Goal: Transaction & Acquisition: Book appointment/travel/reservation

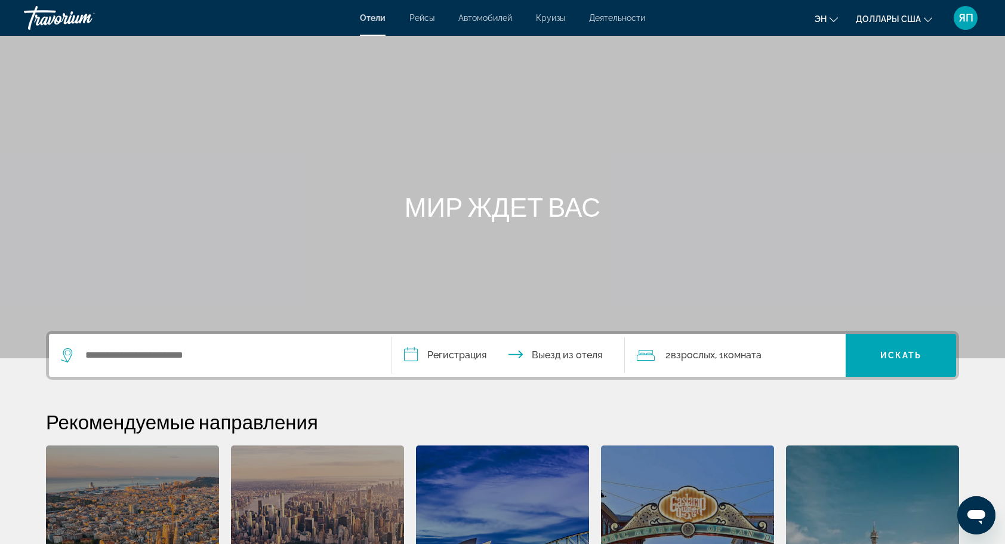
click at [472, 357] on input "**********" at bounding box center [511, 357] width 238 height 47
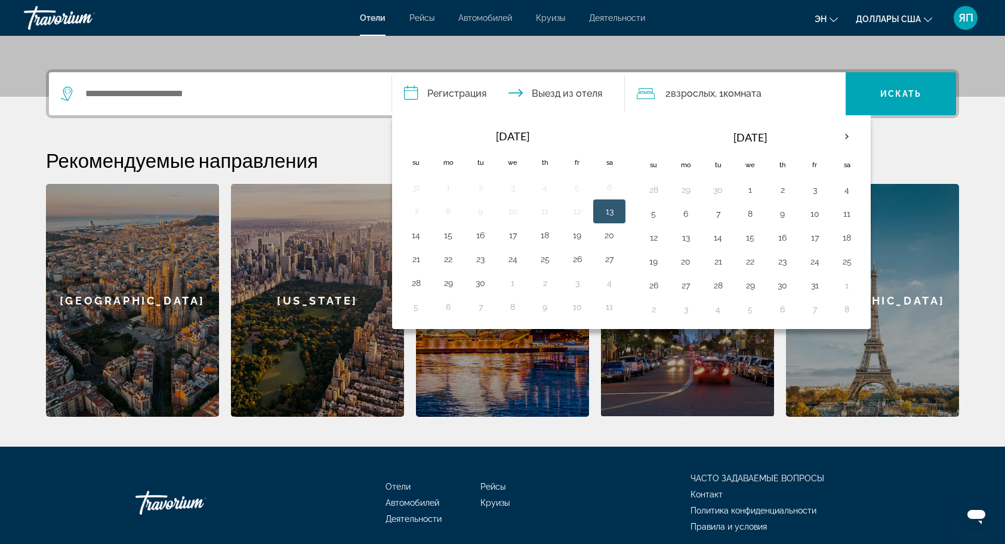
scroll to position [291, 0]
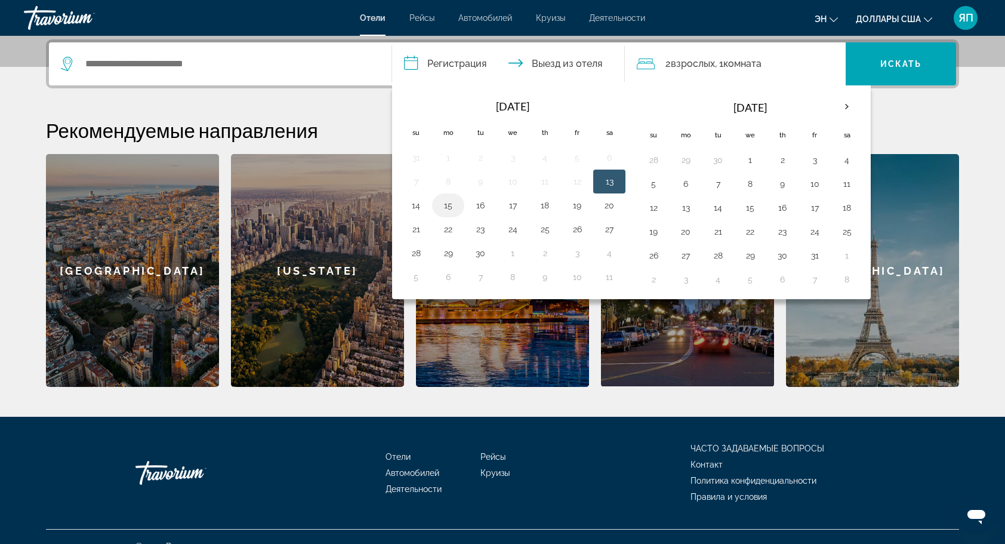
click at [445, 205] on button "15" at bounding box center [448, 205] width 19 height 17
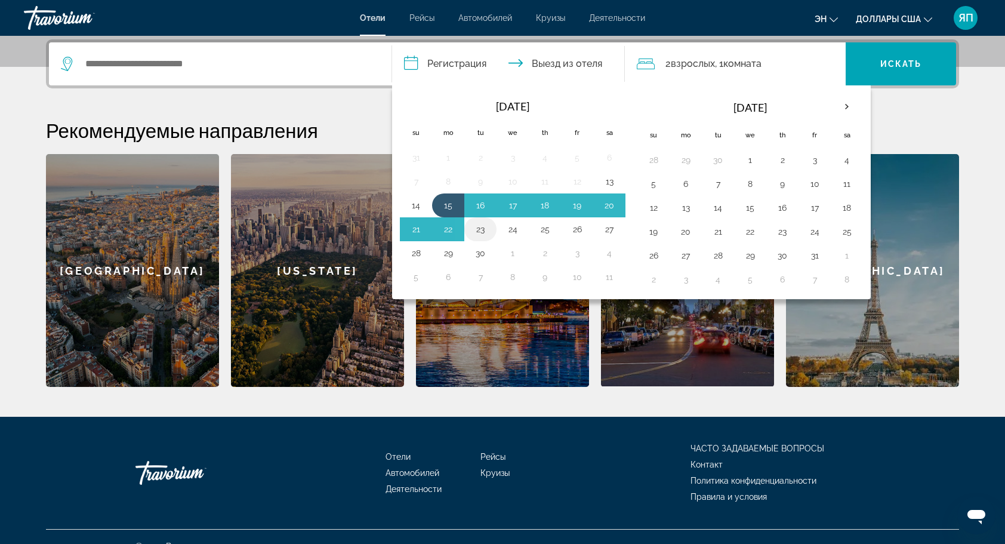
click at [479, 229] on button "23" at bounding box center [480, 229] width 19 height 17
type input "**********"
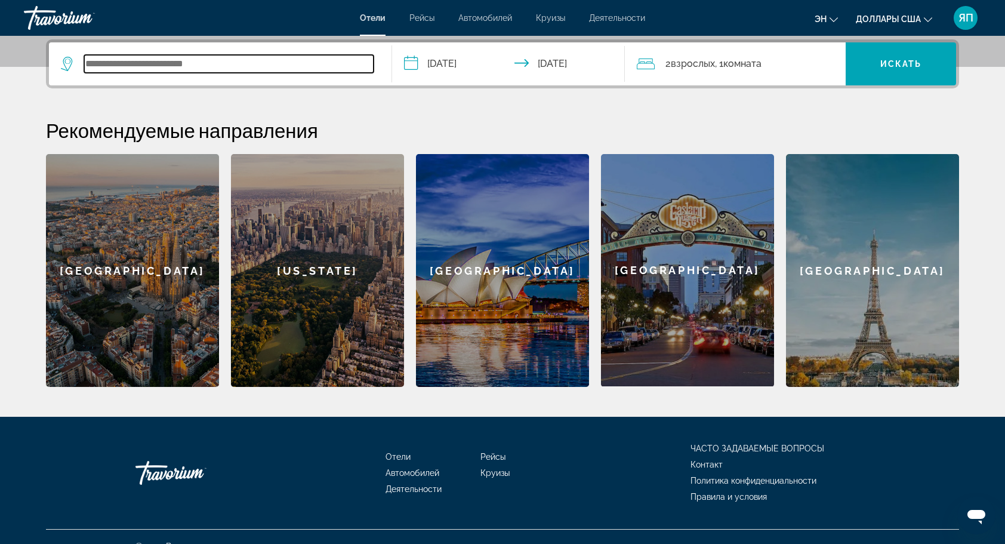
click at [158, 63] on input "Виджет поиска" at bounding box center [228, 64] width 289 height 18
click at [133, 63] on input "*" at bounding box center [228, 64] width 289 height 18
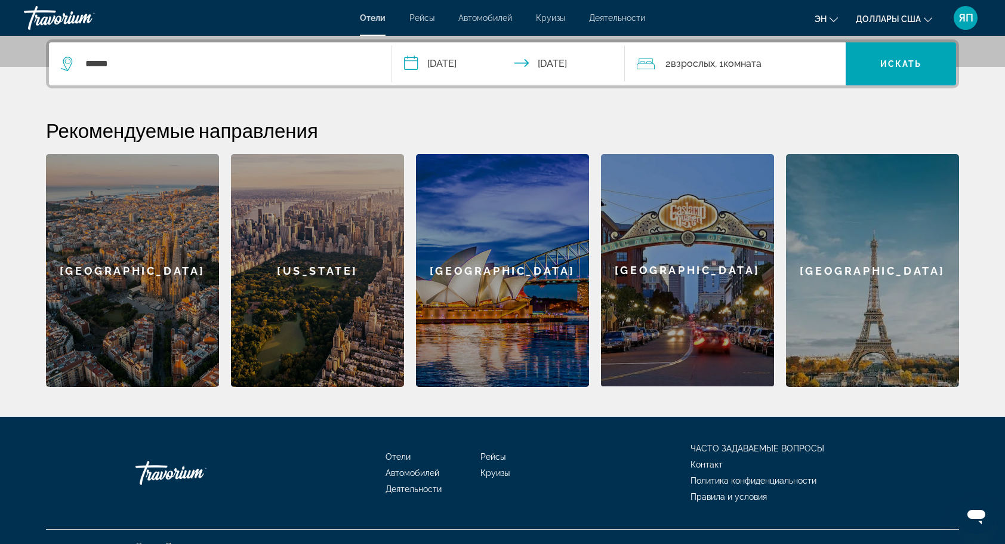
click at [68, 64] on icon "Виджет поиска" at bounding box center [68, 64] width 14 height 14
click at [66, 66] on icon "Виджет поиска" at bounding box center [68, 64] width 14 height 14
click at [932, 60] on span "Виджет поиска" at bounding box center [901, 64] width 110 height 29
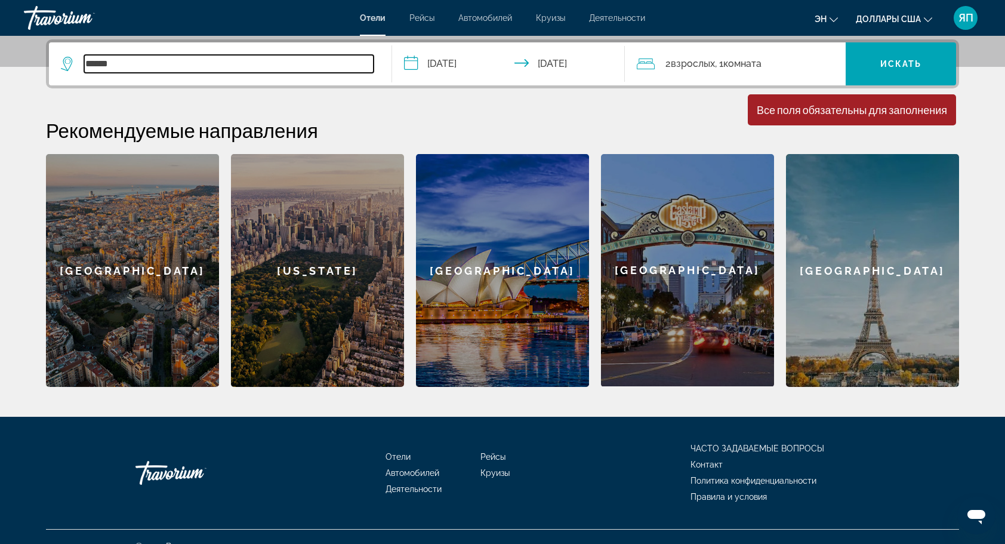
click at [168, 69] on input "******" at bounding box center [228, 64] width 289 height 18
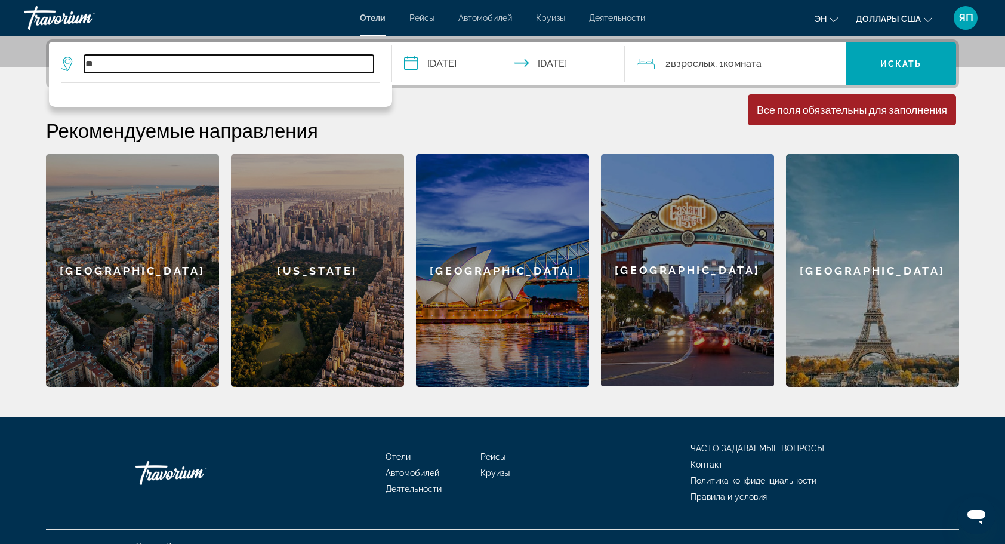
type input "*"
click at [135, 67] on input "***" at bounding box center [228, 64] width 289 height 18
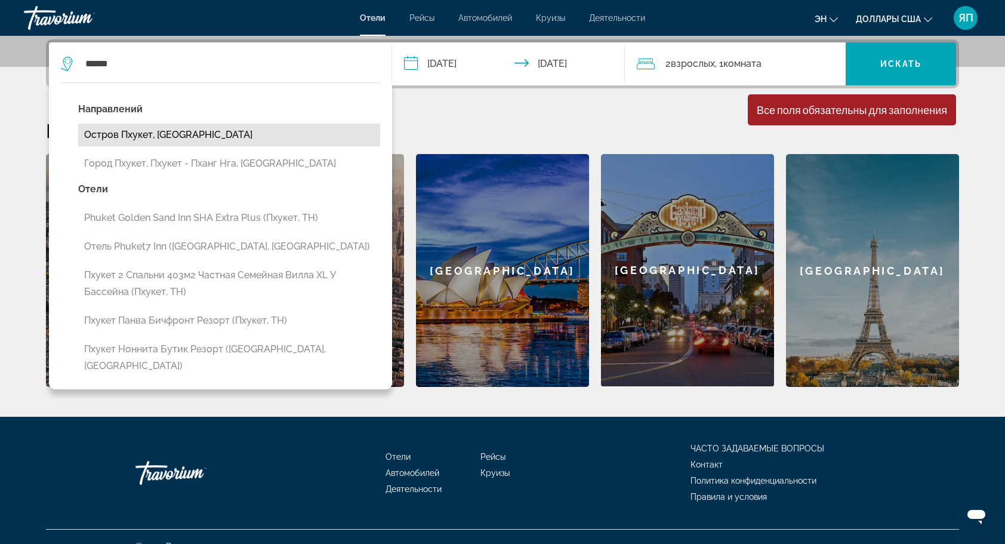
click at [211, 134] on button "Остров Пхукет, [GEOGRAPHIC_DATA]" at bounding box center [229, 135] width 302 height 23
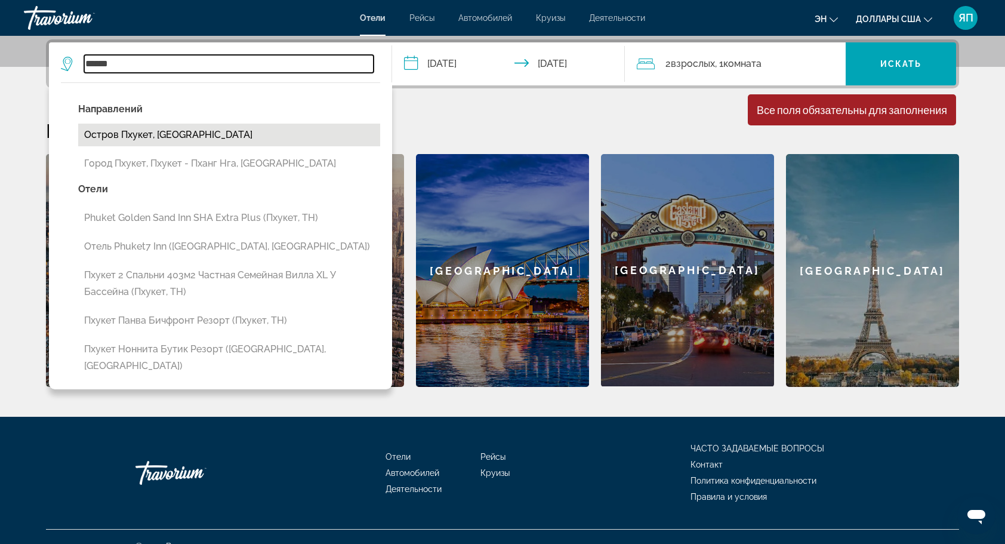
type input "**********"
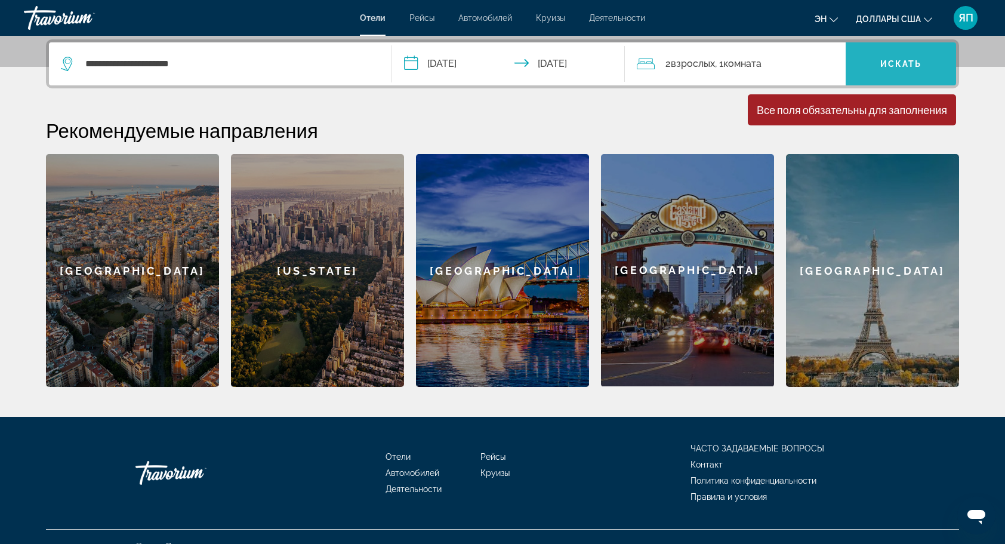
click at [923, 64] on span "Виджет поиска" at bounding box center [901, 64] width 110 height 29
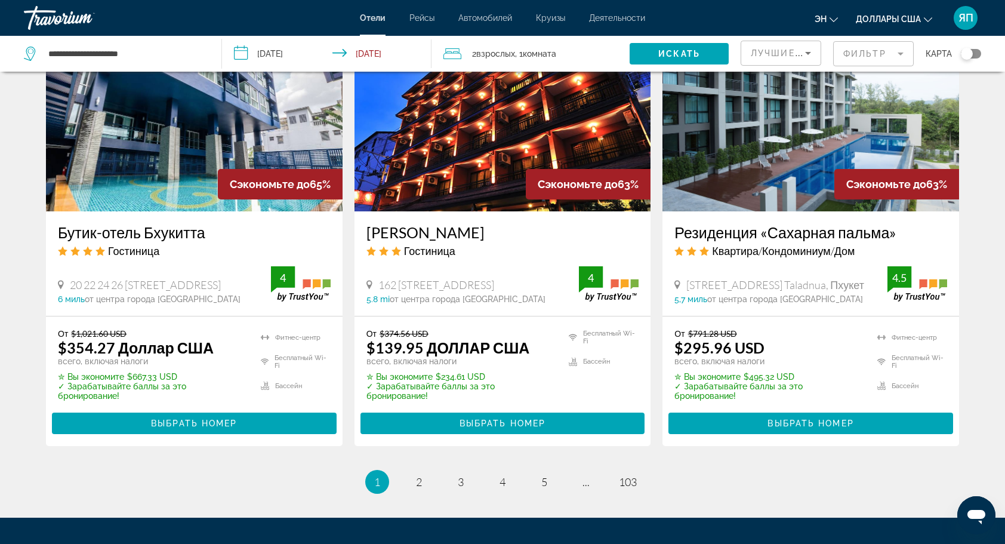
scroll to position [1480, 0]
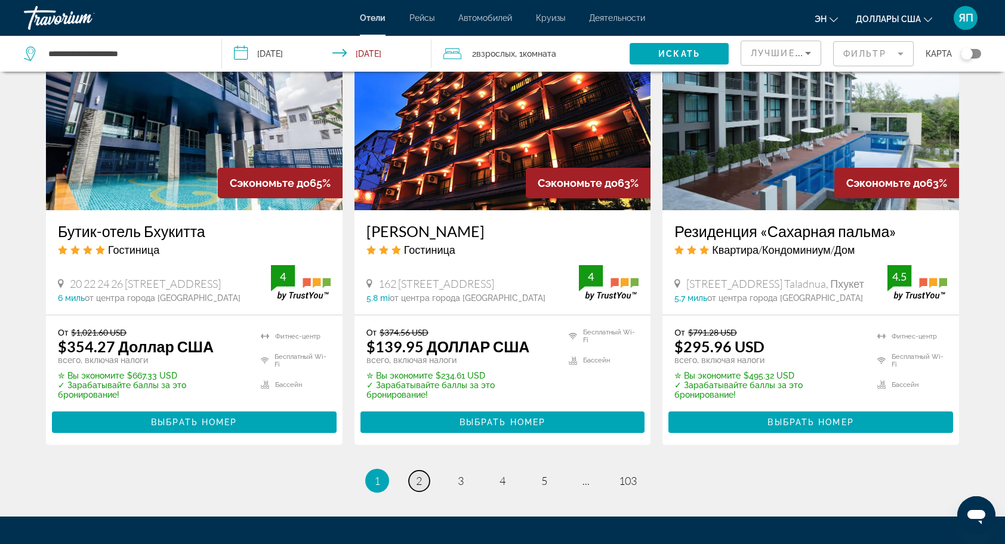
click at [420, 474] on span "2" at bounding box center [419, 480] width 6 height 13
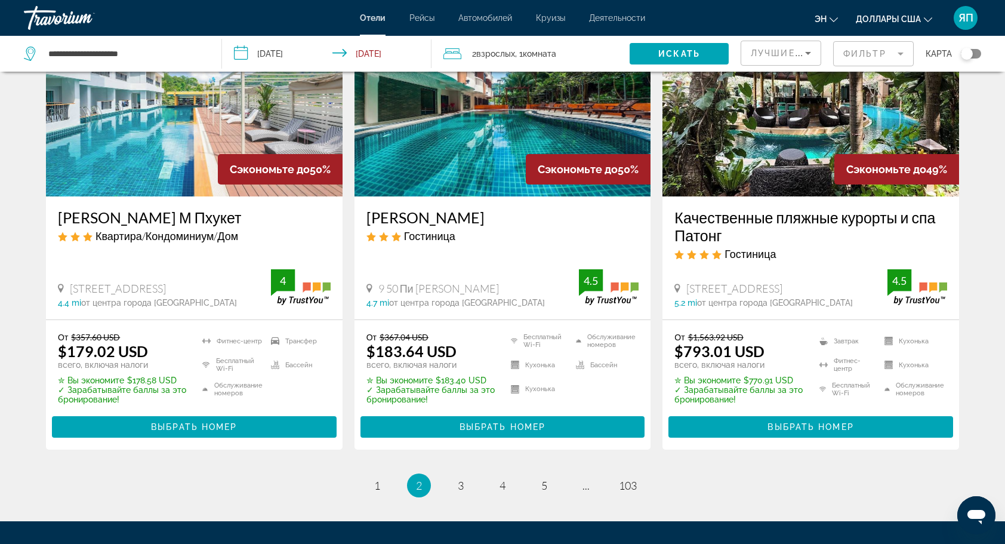
scroll to position [1528, 0]
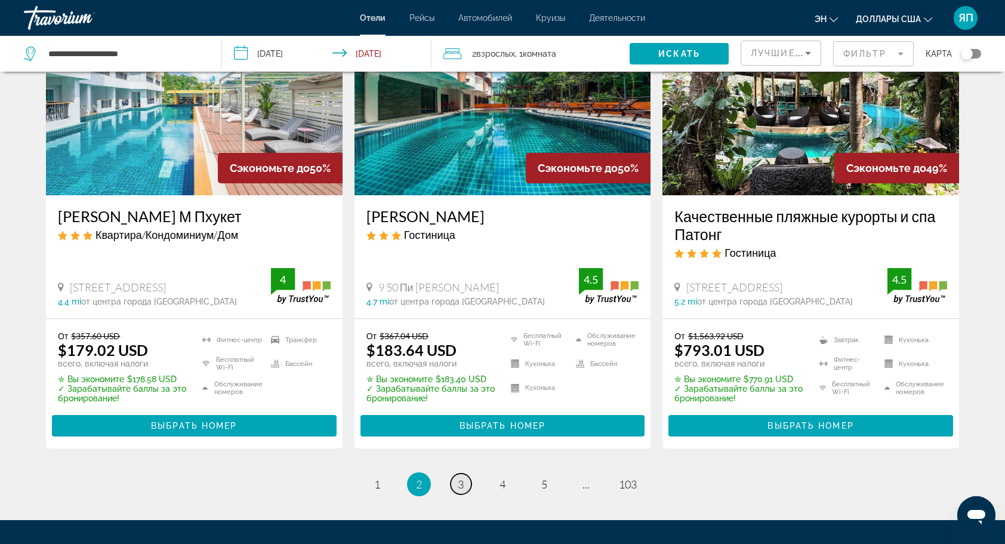
click at [466, 473] on link "страница 3" at bounding box center [461, 483] width 21 height 21
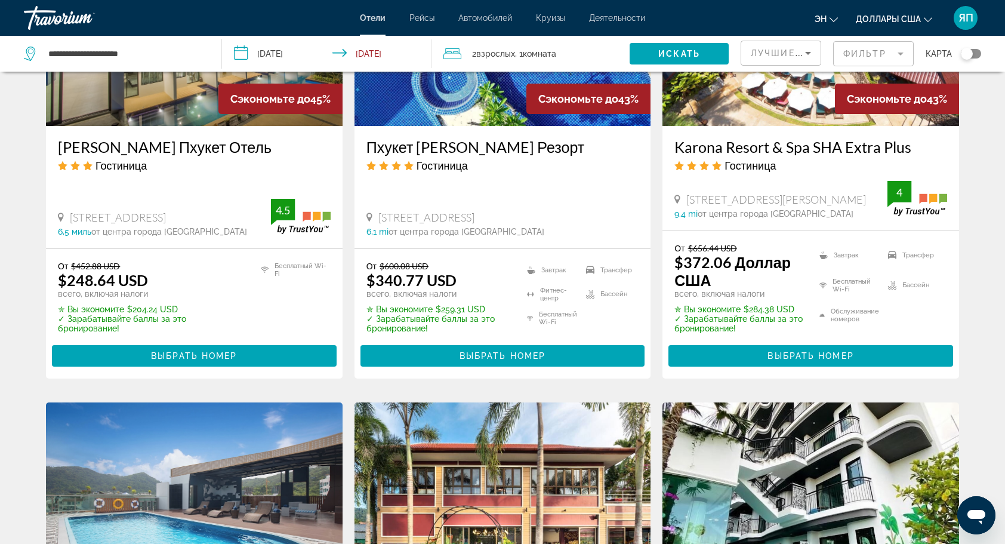
scroll to position [1124, 0]
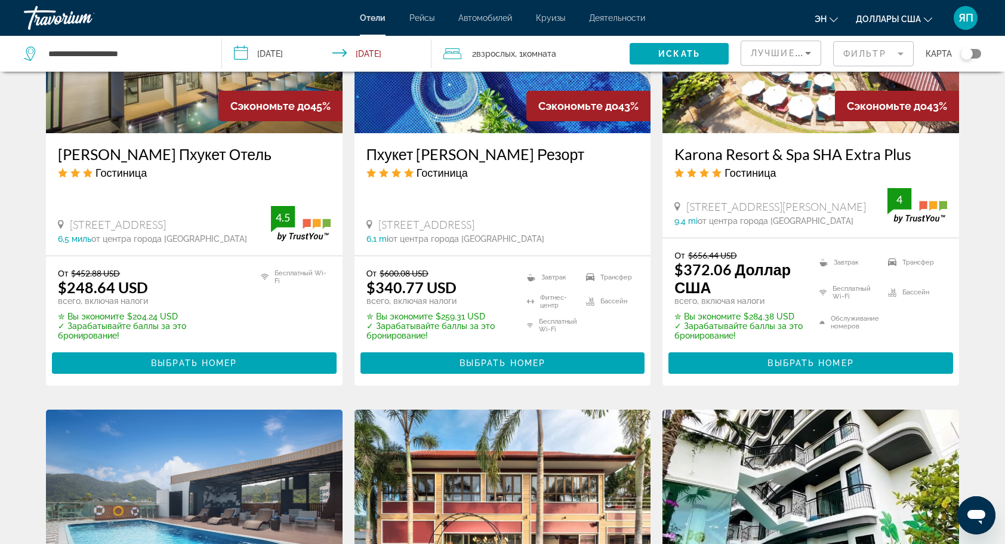
click at [899, 52] on mat-form-field "Фильтр" at bounding box center [873, 53] width 81 height 25
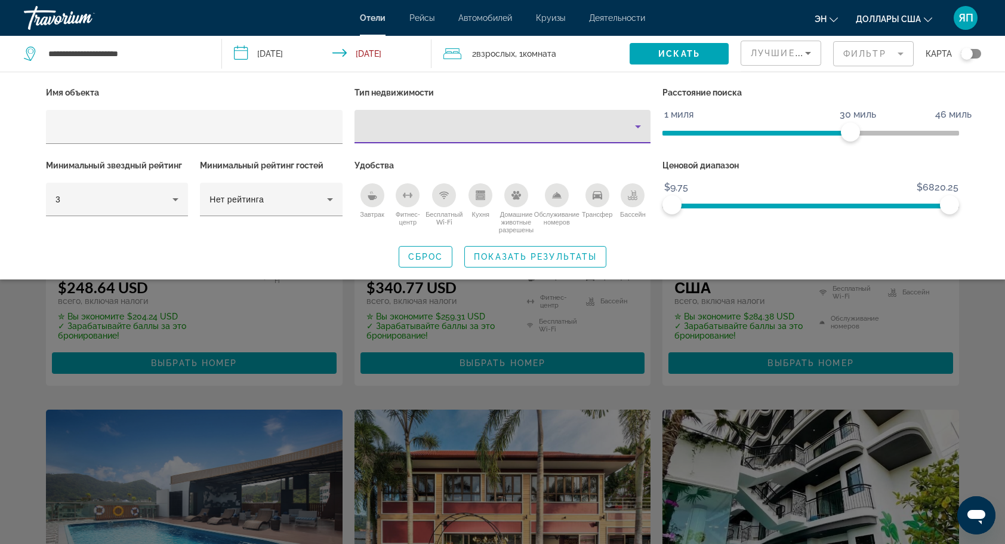
click at [545, 128] on div "Тип недвижимости" at bounding box center [500, 126] width 272 height 14
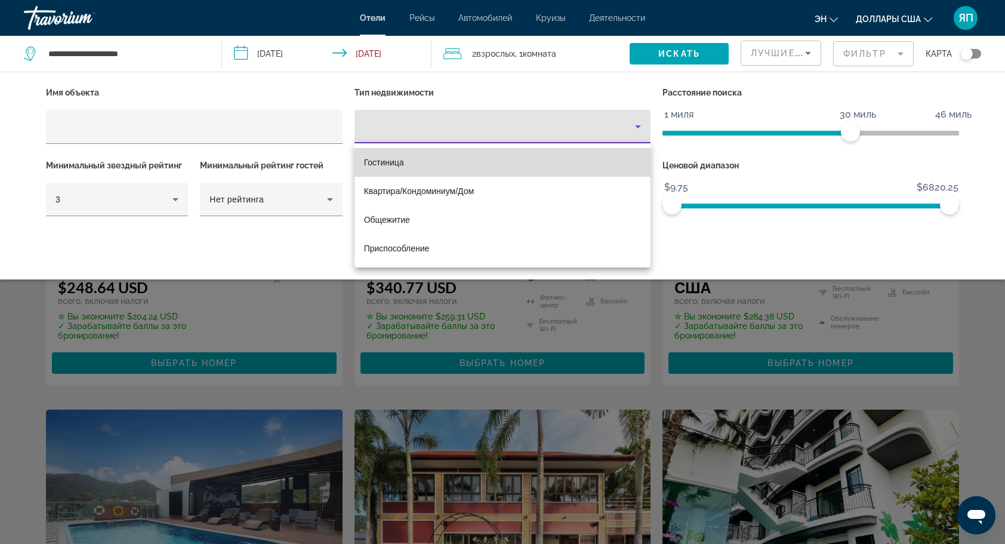
click at [426, 161] on mat-option "Гостиница" at bounding box center [502, 162] width 297 height 29
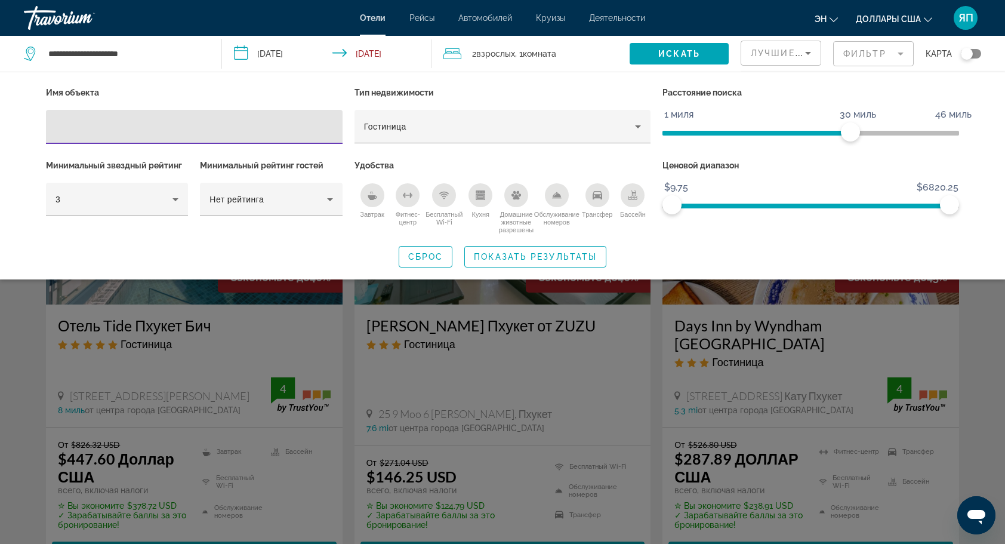
click at [142, 124] on input "Фильтры отелей" at bounding box center [195, 127] width 278 height 14
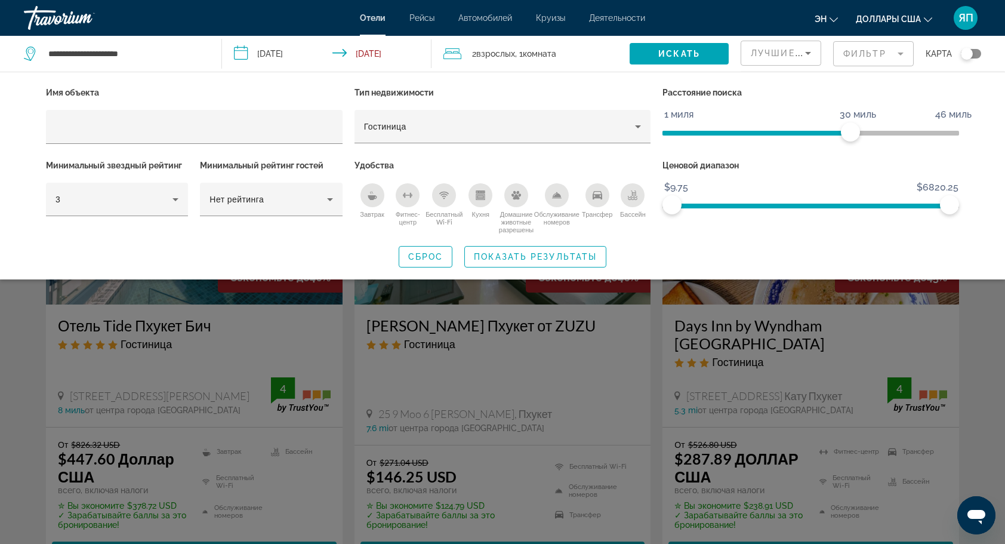
click at [974, 362] on div "Виджет поиска" at bounding box center [502, 361] width 1005 height 365
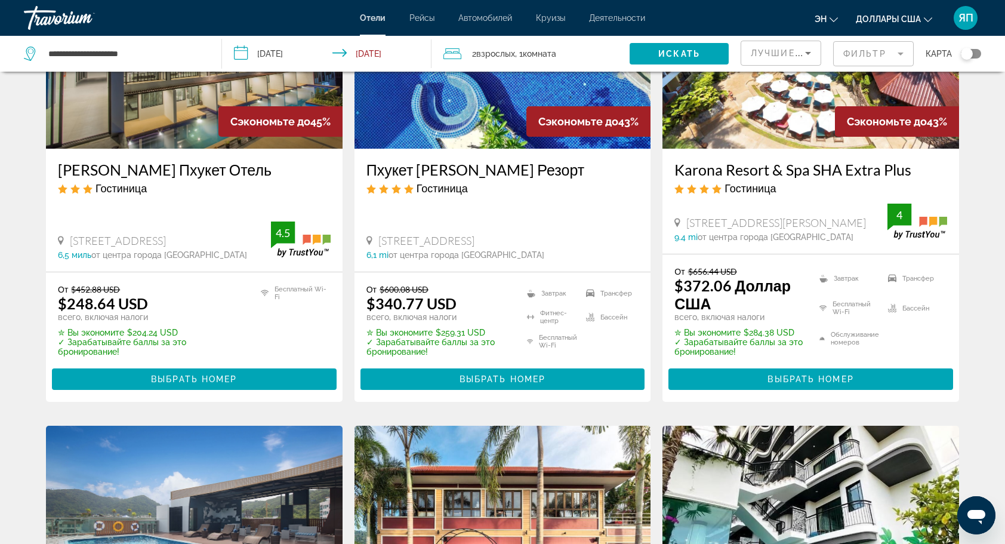
scroll to position [1527, 0]
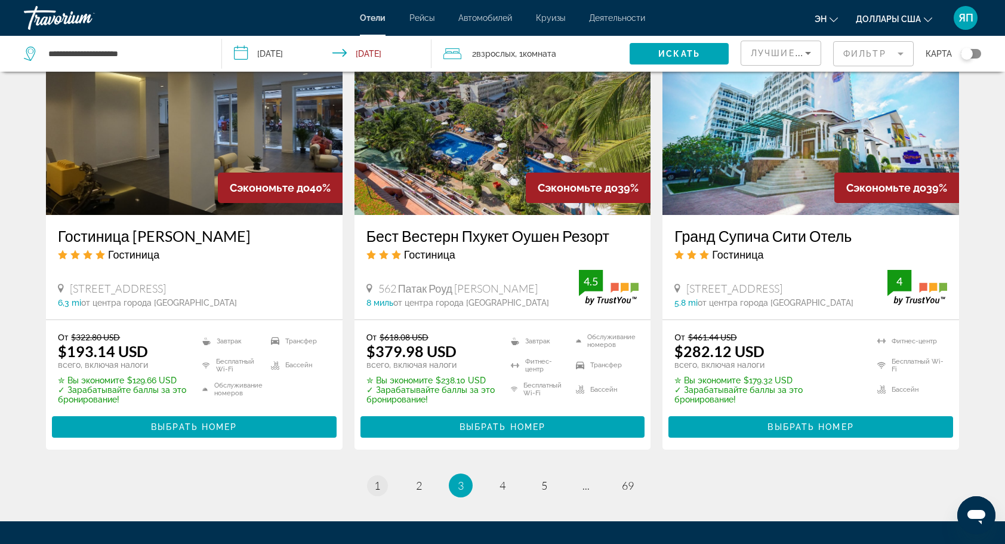
drag, startPoint x: 396, startPoint y: 473, endPoint x: 378, endPoint y: 466, distance: 19.3
click at [378, 473] on ul "3 / 69 страница 1 страница 2 Вы находитесь на странице 3 страница 4 страница 5 …" at bounding box center [502, 485] width 913 height 24
click at [378, 479] on span "1" at bounding box center [377, 485] width 6 height 13
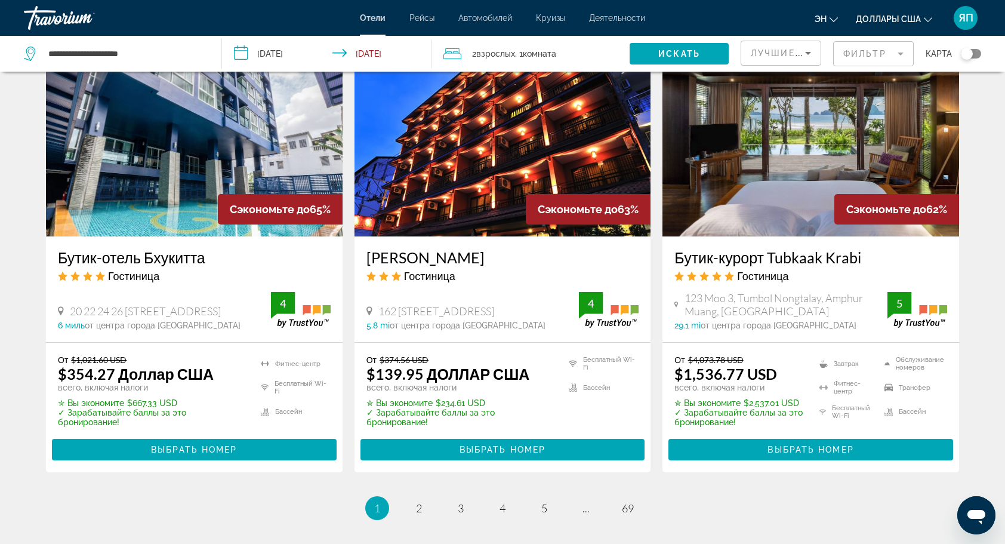
scroll to position [1456, 0]
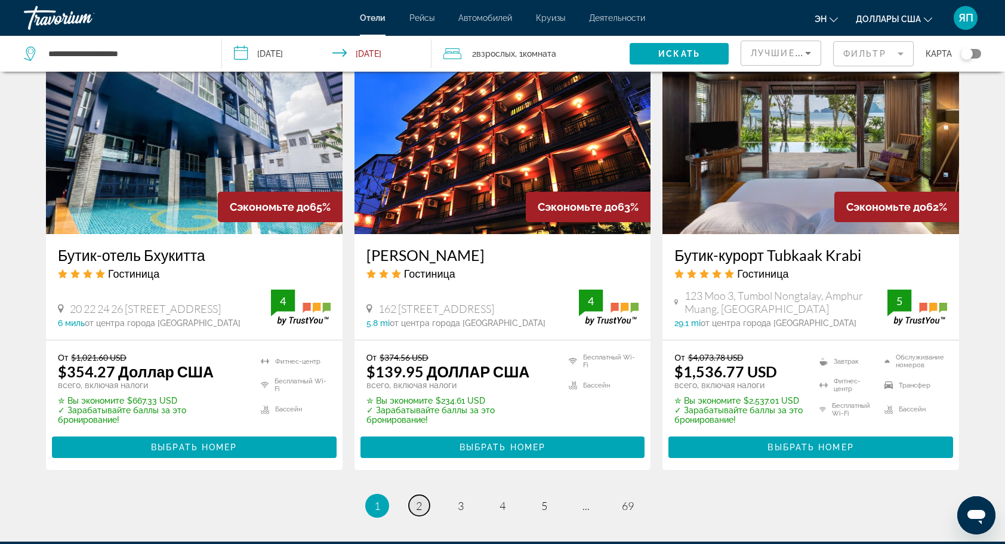
click at [419, 499] on span "2" at bounding box center [419, 505] width 6 height 13
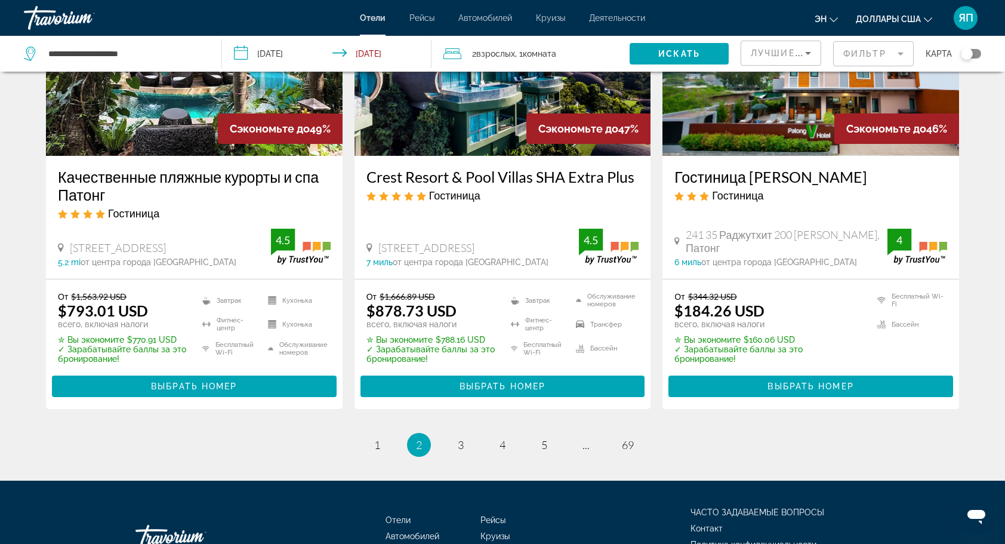
scroll to position [1099, 0]
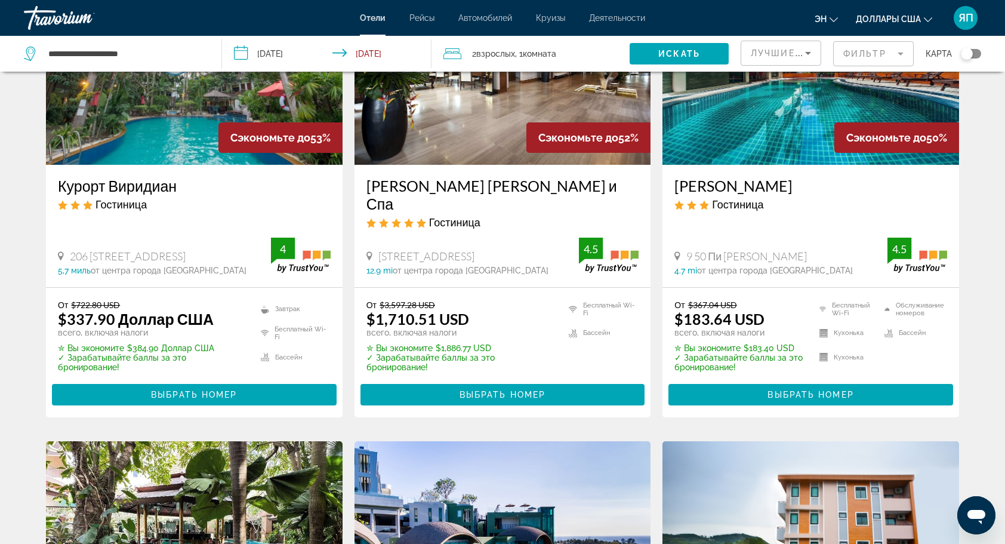
click at [890, 50] on mat-form-field "Фильтр" at bounding box center [873, 53] width 81 height 25
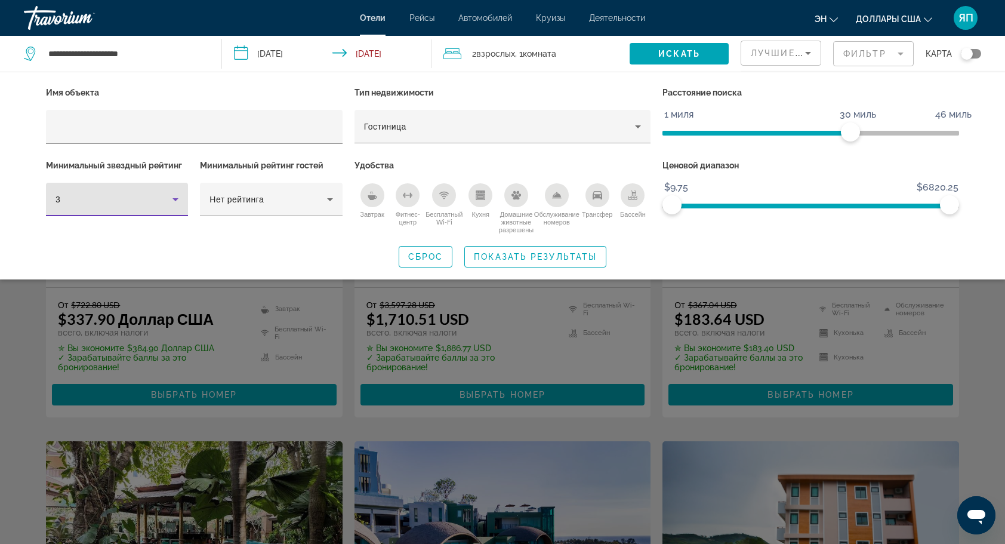
click at [170, 202] on icon "Фильтры отелей" at bounding box center [175, 199] width 14 height 14
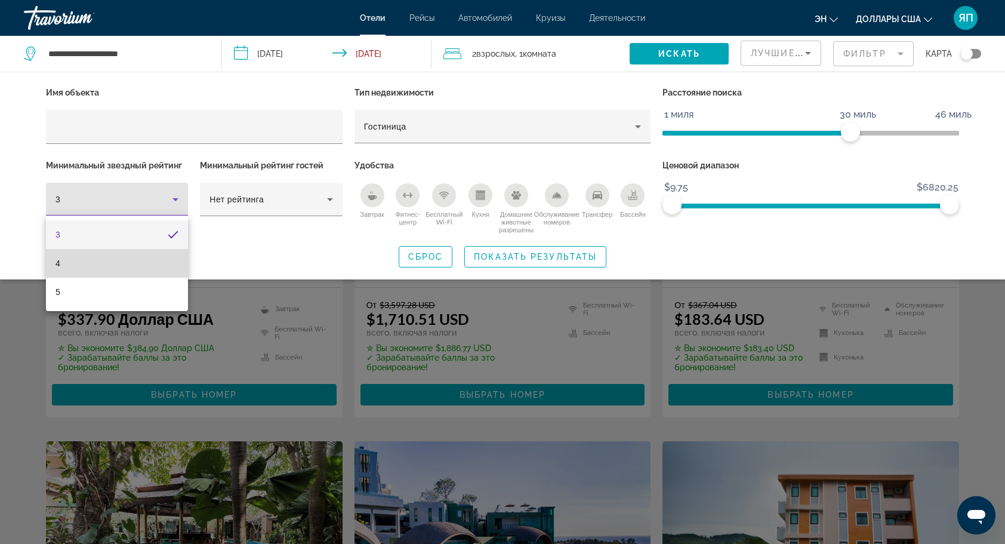
click at [109, 260] on mat-option "4" at bounding box center [117, 263] width 142 height 29
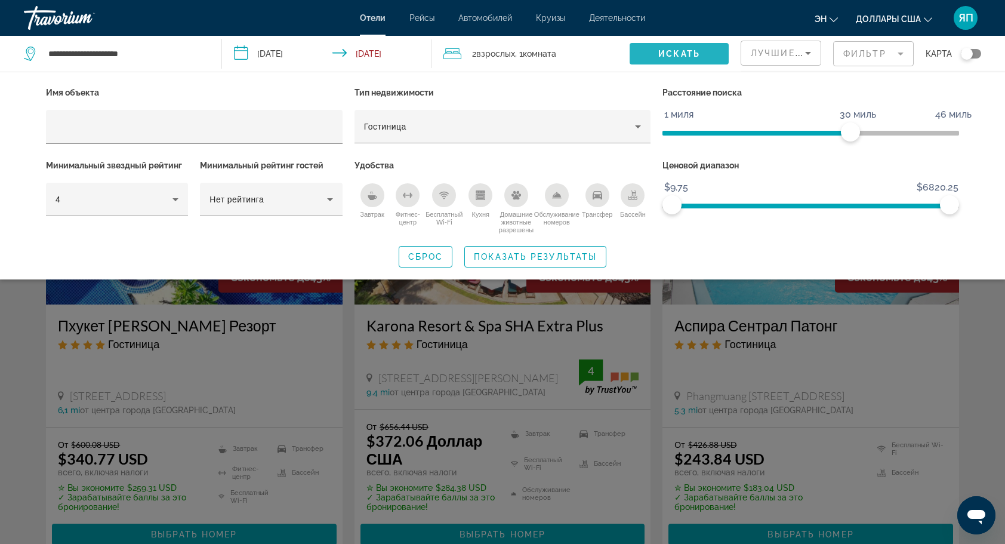
click at [668, 51] on span "Искать" at bounding box center [679, 54] width 42 height 10
click at [503, 259] on span "Показать результаты" at bounding box center [535, 257] width 123 height 10
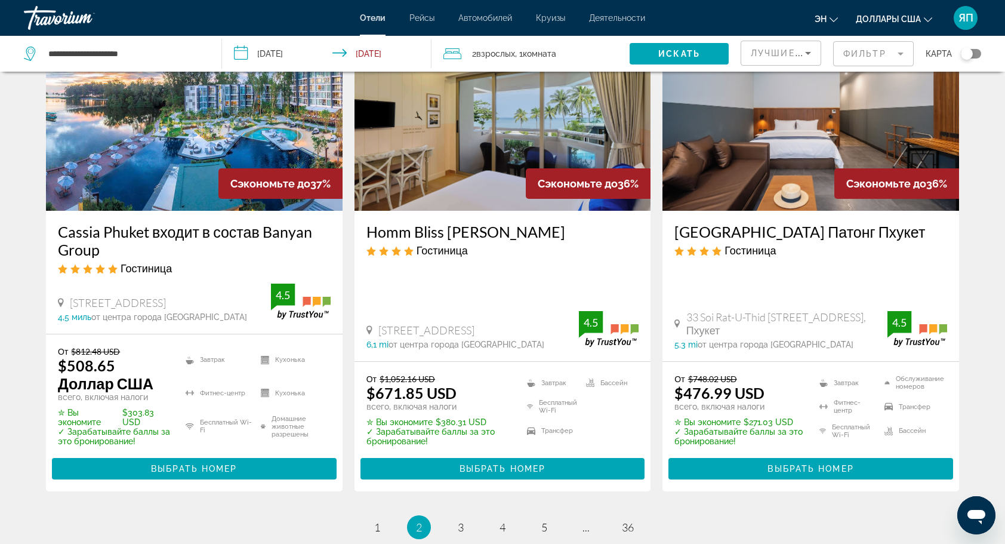
scroll to position [1528, 0]
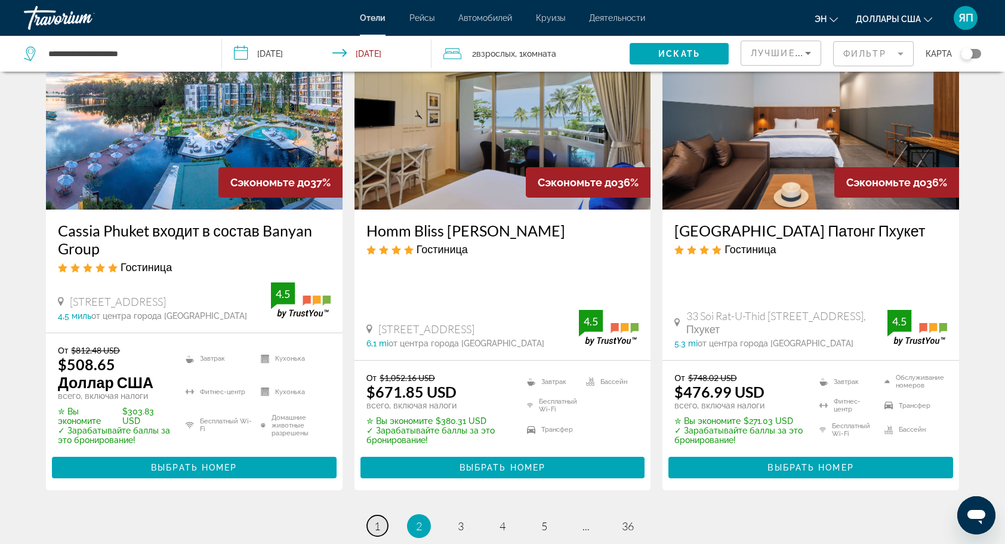
click at [378, 519] on span "1" at bounding box center [377, 525] width 6 height 13
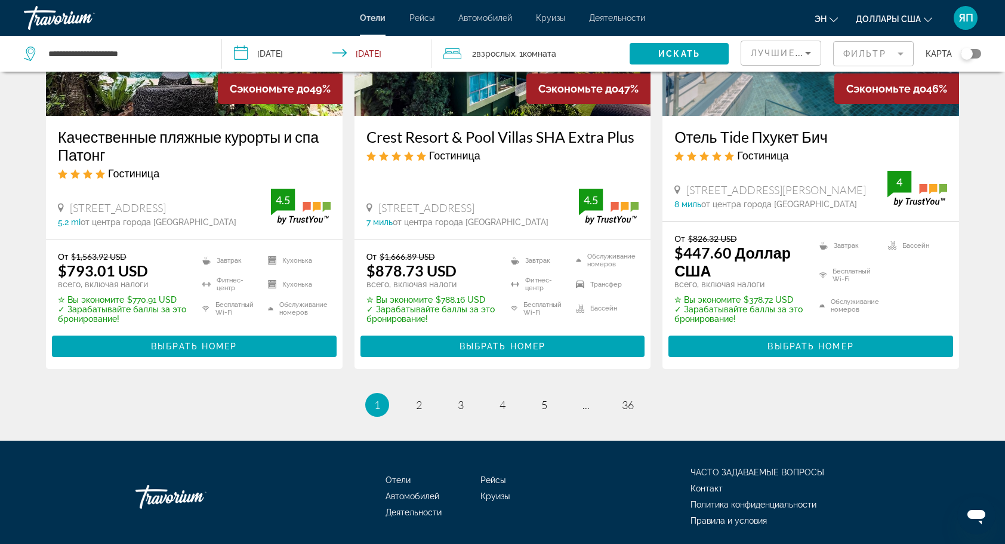
scroll to position [1619, 0]
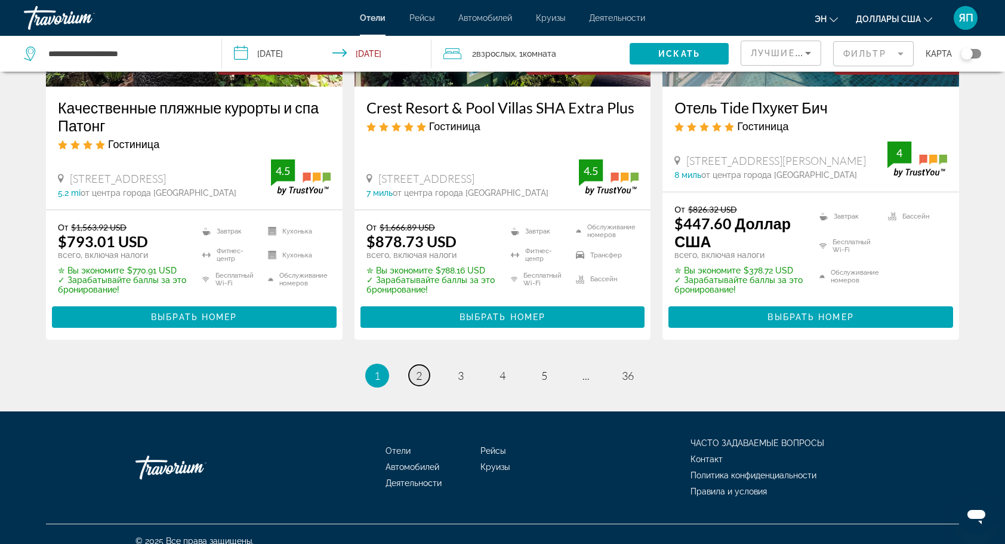
click at [419, 365] on link "страница 2" at bounding box center [419, 375] width 21 height 21
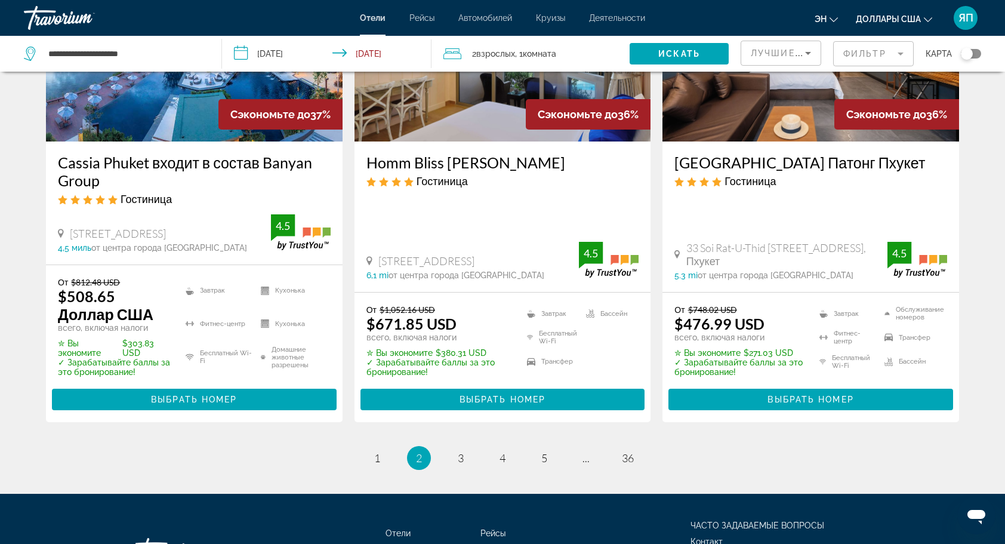
scroll to position [1623, 0]
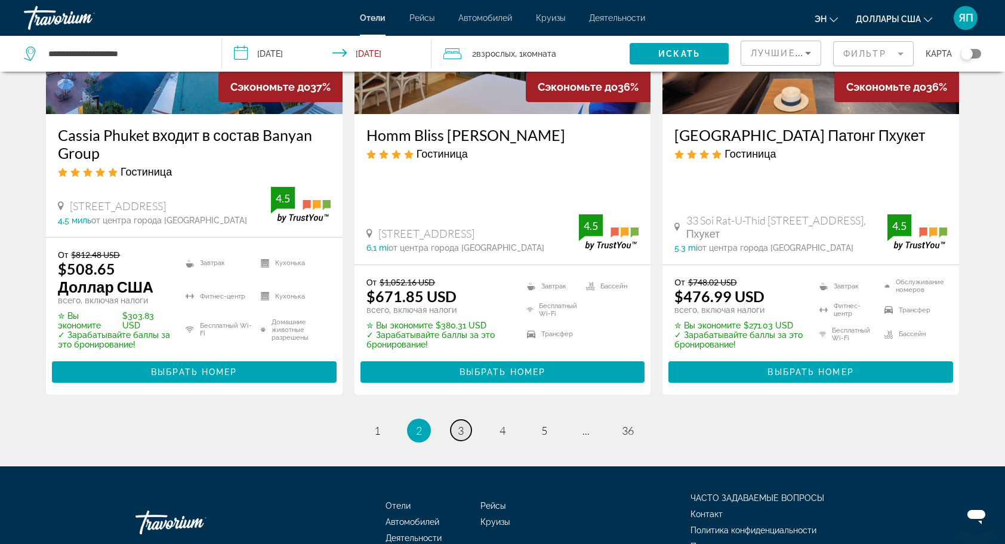
click at [461, 424] on span "3" at bounding box center [461, 430] width 6 height 13
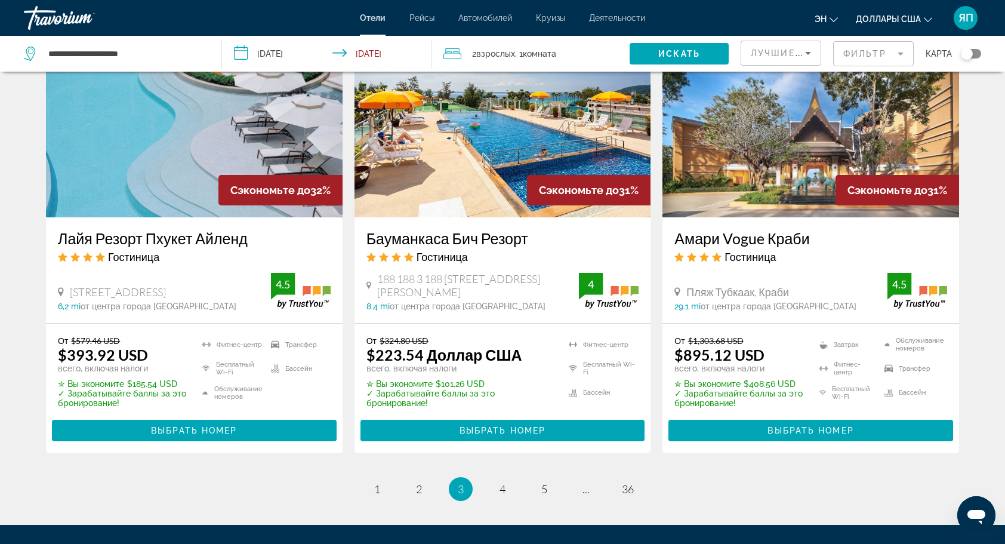
scroll to position [1480, 0]
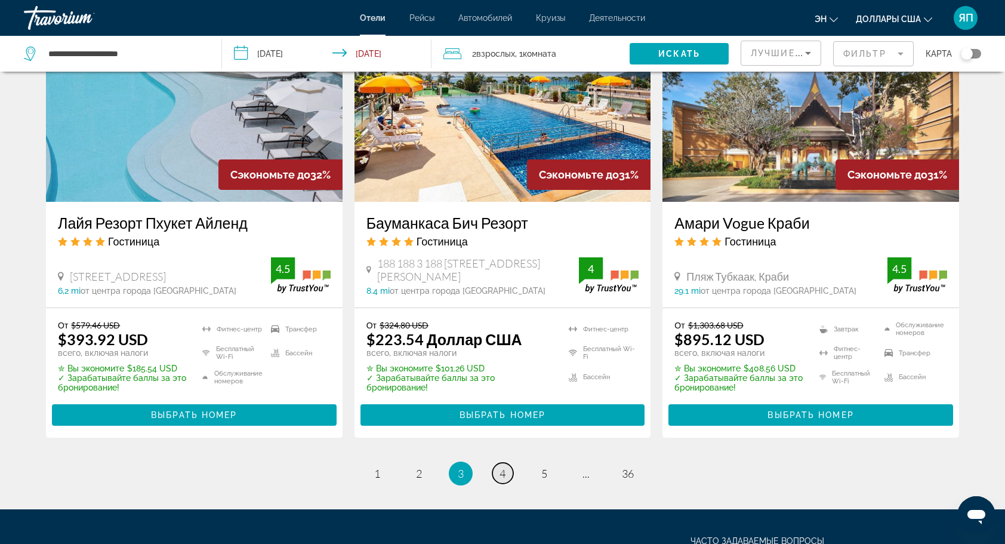
click at [507, 463] on link "страница 4" at bounding box center [502, 473] width 21 height 21
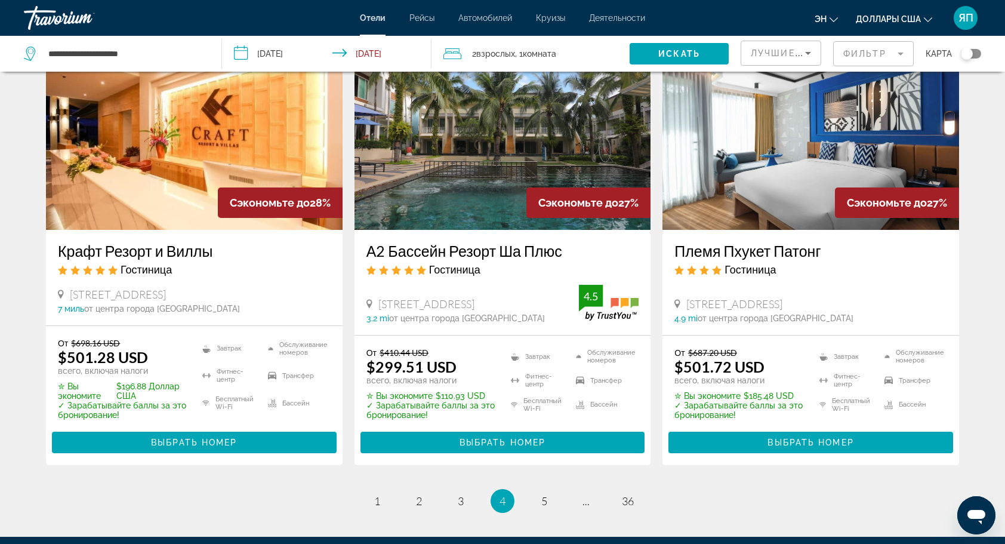
scroll to position [1504, 0]
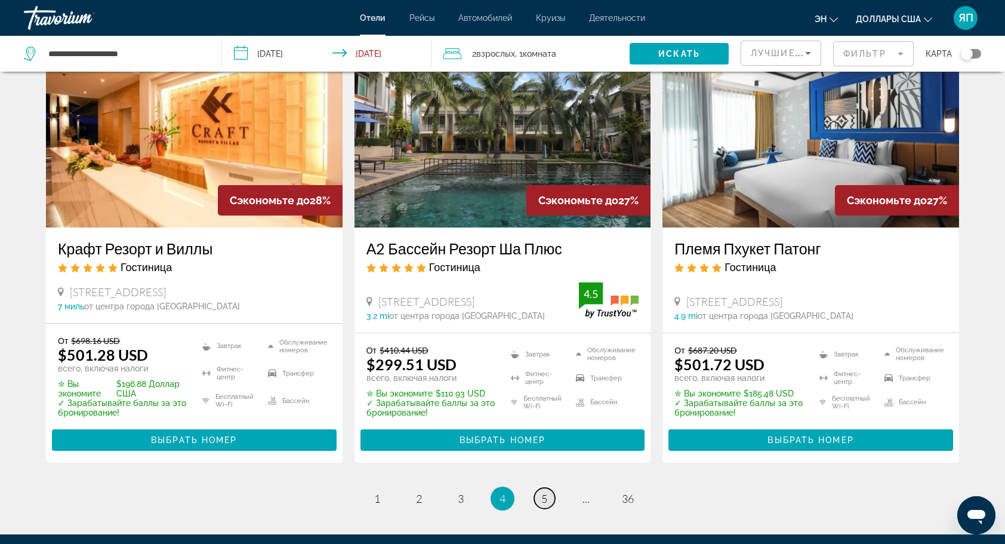
click at [541, 488] on link "страница 5" at bounding box center [544, 498] width 21 height 21
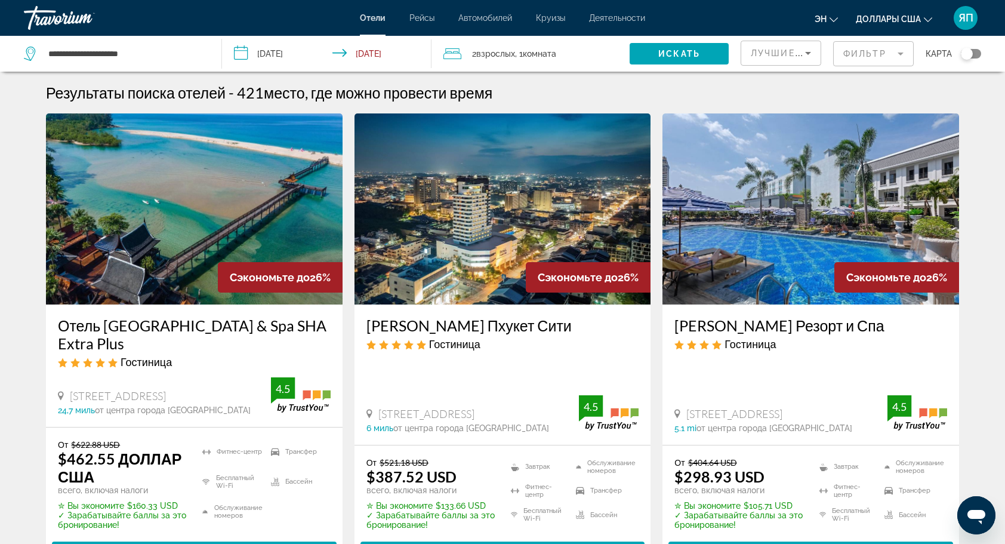
click at [938, 53] on span "Карта" at bounding box center [939, 53] width 26 height 17
click at [968, 55] on div "Переключить карту" at bounding box center [967, 54] width 12 height 12
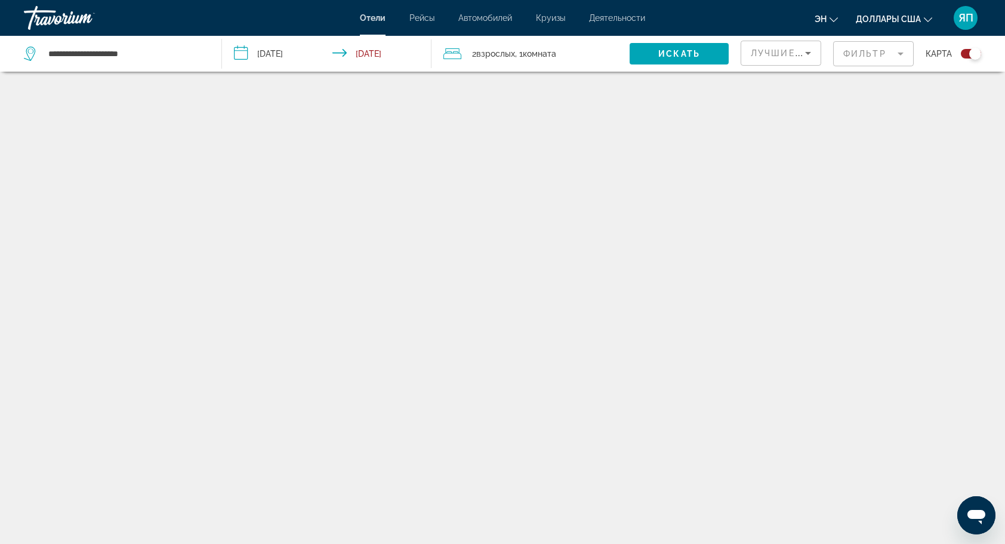
scroll to position [72, 0]
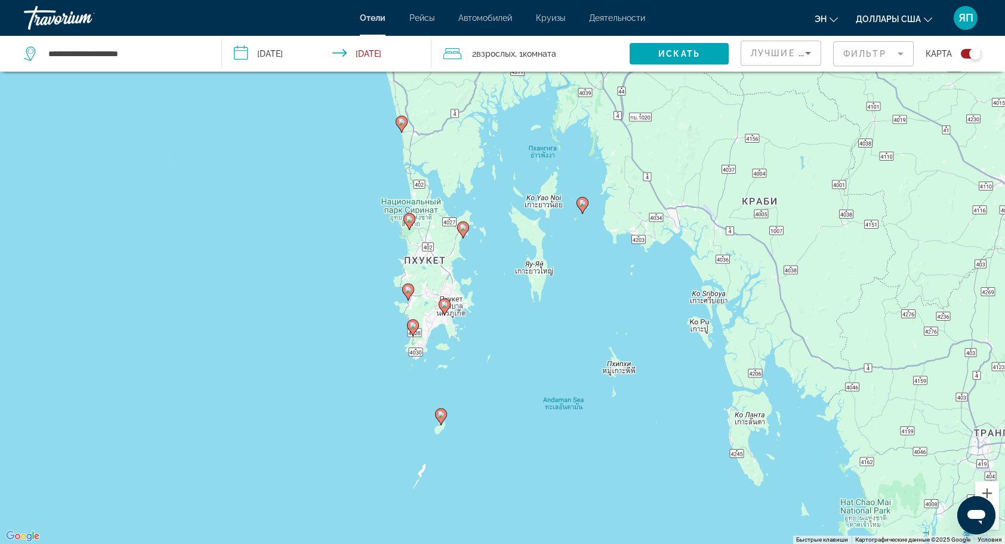
click at [409, 217] on image "Основное содержание" at bounding box center [409, 218] width 7 height 7
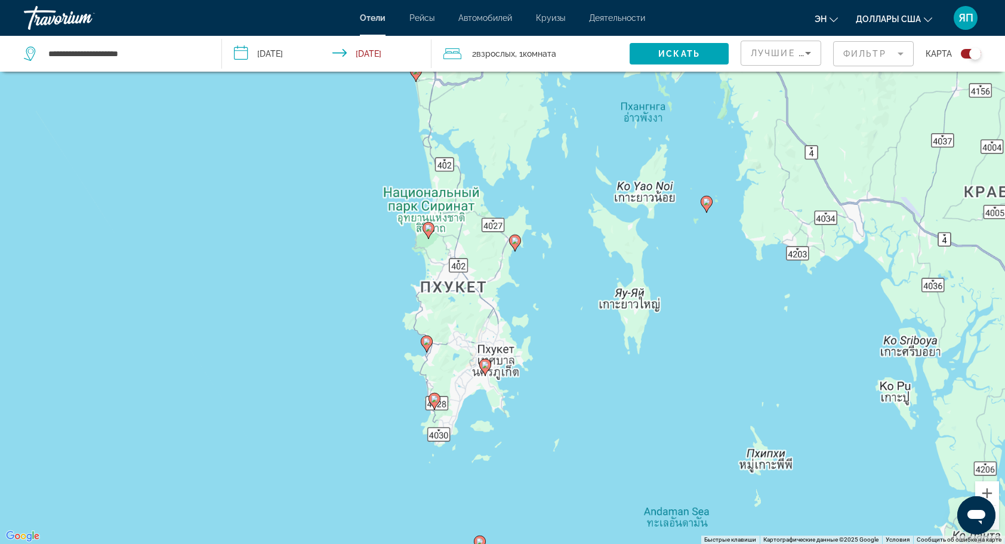
click at [409, 217] on div "Чтобы активировать перетаскивание с помощью клавиатуры, нажмите Alt + Ввод. Пос…" at bounding box center [502, 272] width 1005 height 544
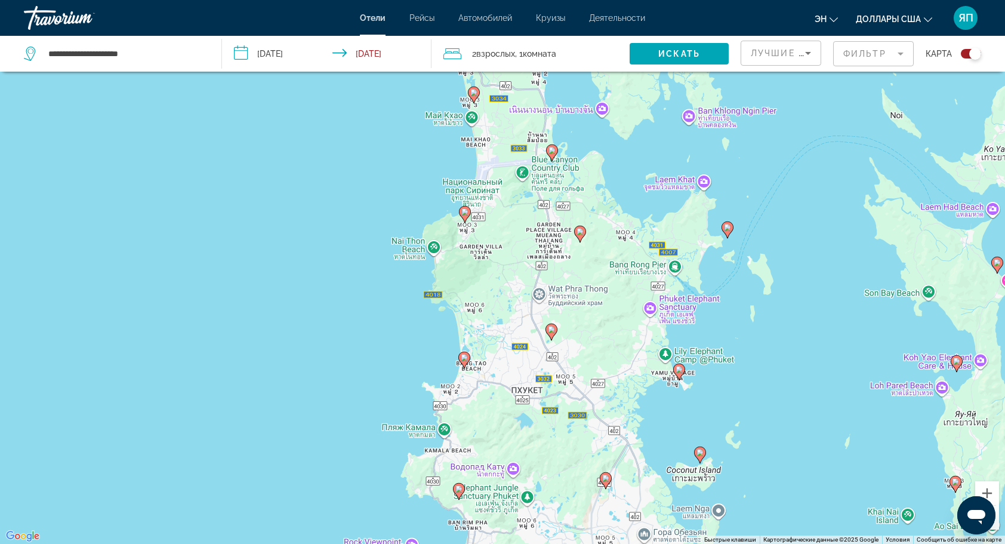
click at [463, 214] on image "Основное содержание" at bounding box center [464, 211] width 7 height 7
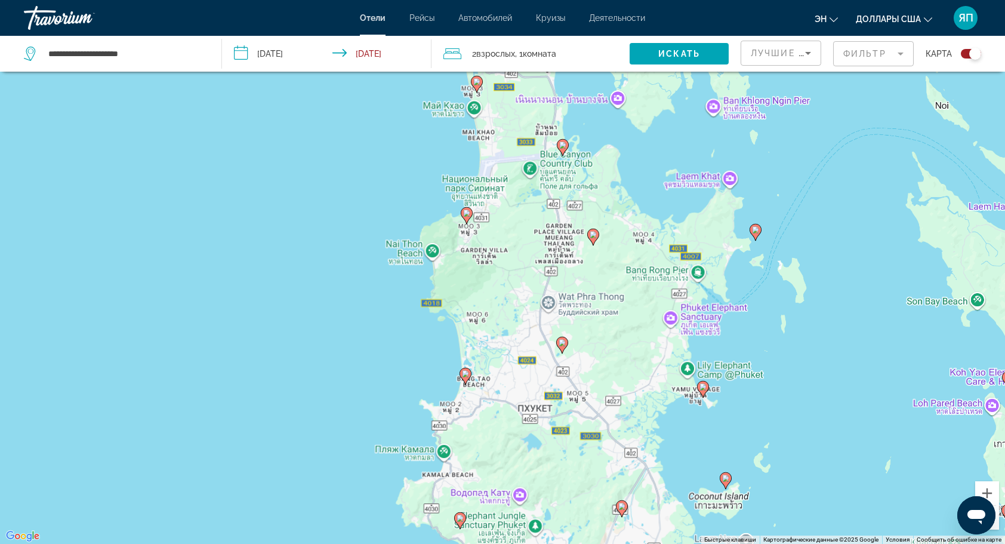
click at [463, 214] on div "Для навигации используйте клавиши со стрелками. Чтобы активировать перетаскиван…" at bounding box center [502, 272] width 1005 height 544
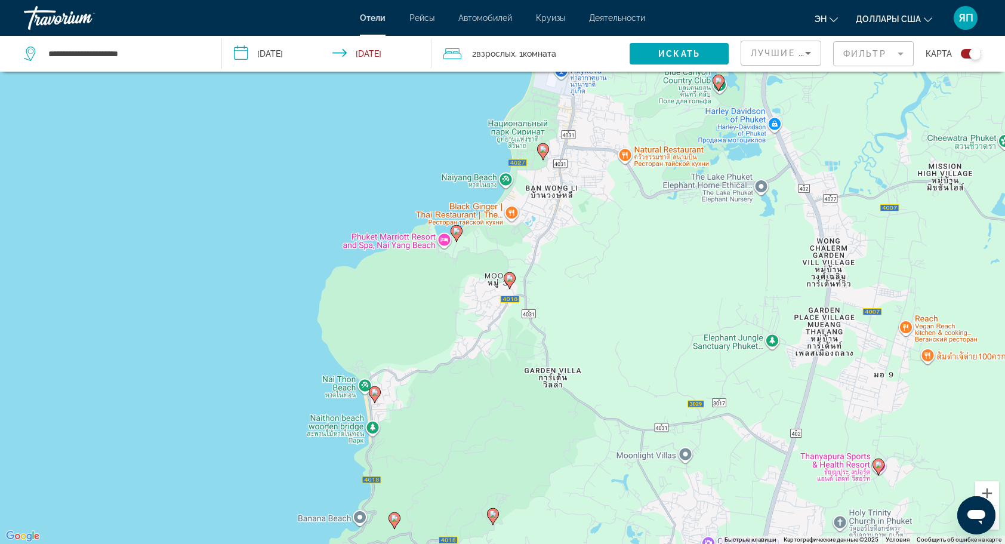
click at [504, 177] on div "Чтобы активировать перетаскивание с помощью клавиатуры, нажмите Alt + Ввод. Пос…" at bounding box center [502, 272] width 1005 height 544
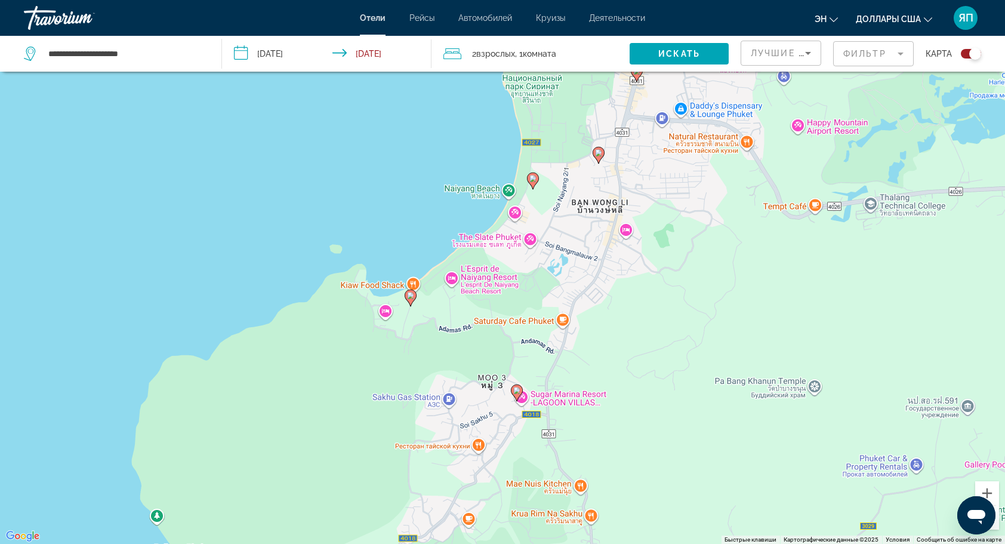
click at [531, 190] on div "Чтобы активировать перетаскивание с помощью клавиатуры, нажмите Alt + Ввод. Пос…" at bounding box center [502, 272] width 1005 height 544
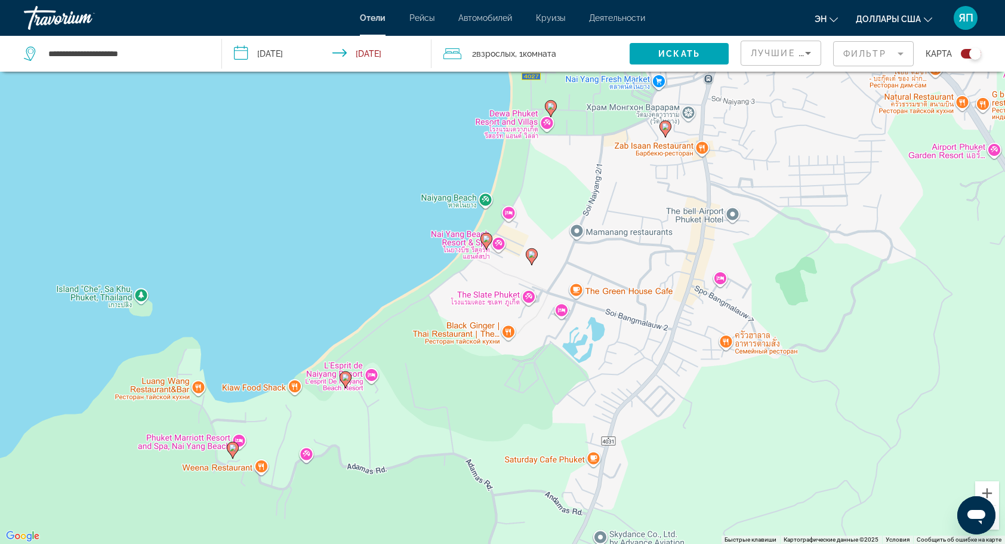
click at [463, 246] on div "Чтобы активировать перетаскивание с помощью клавиатуры, нажмите Alt + Ввод. Пос…" at bounding box center [502, 272] width 1005 height 544
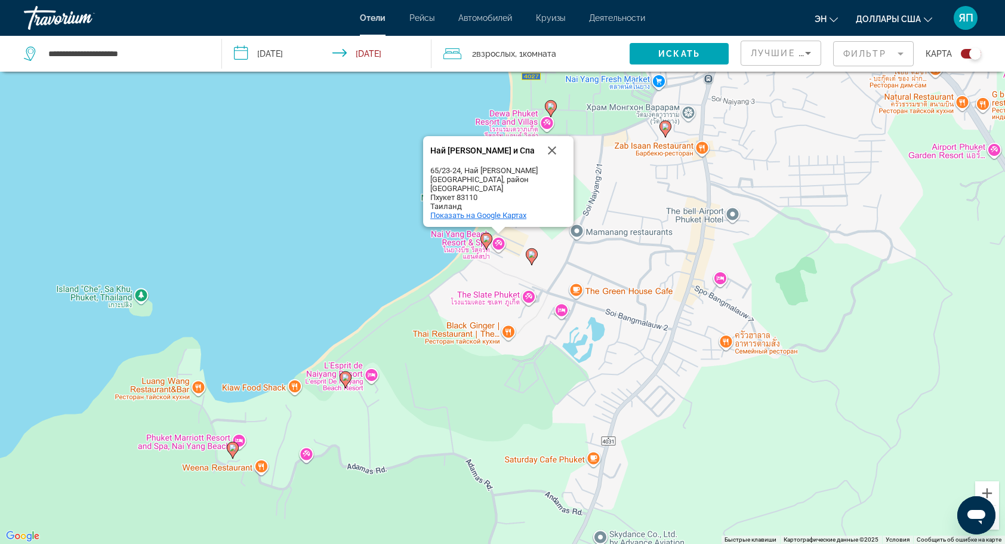
click at [474, 218] on span "Показать на Google Картах" at bounding box center [478, 215] width 96 height 9
click at [960, 54] on button "Переключить карту" at bounding box center [966, 53] width 29 height 11
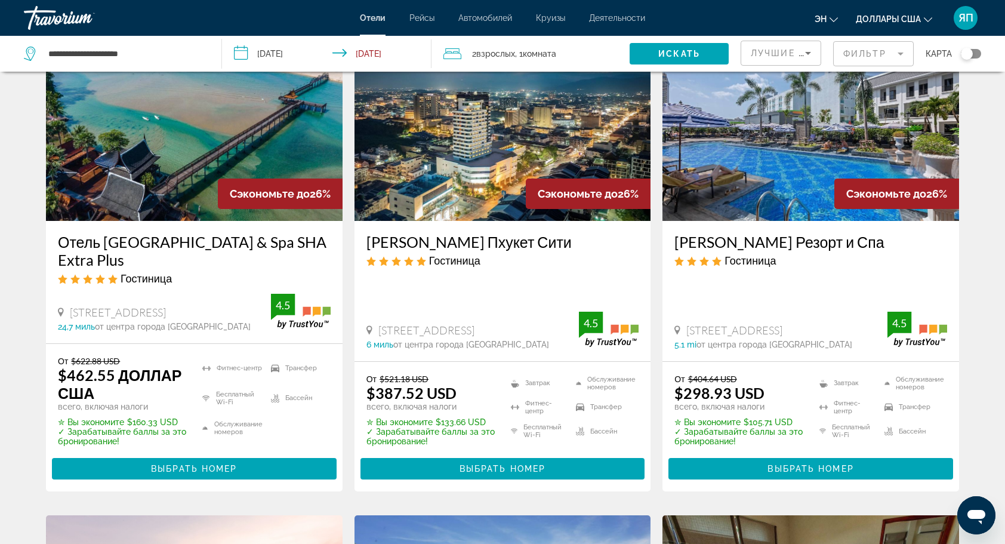
click at [886, 51] on mat-form-field "Фильтр" at bounding box center [873, 53] width 81 height 25
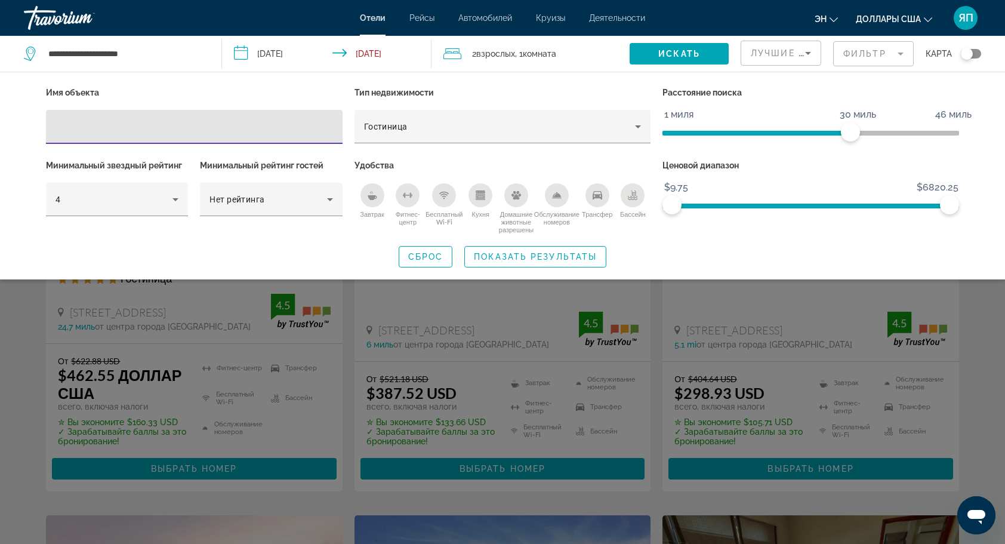
click at [78, 128] on input "Фильтры отелей" at bounding box center [195, 127] width 278 height 14
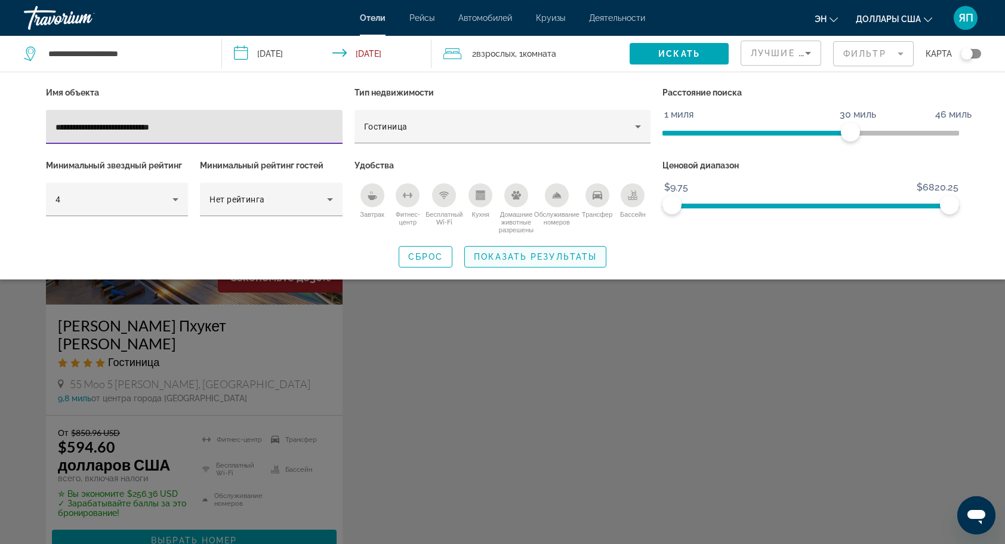
type input "**********"
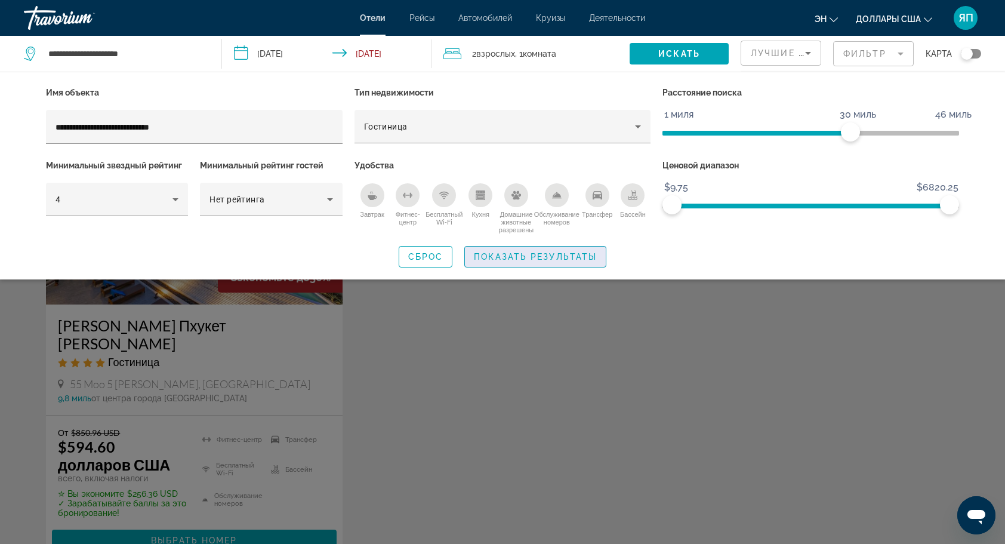
click at [504, 257] on span "Показать результаты" at bounding box center [535, 257] width 123 height 10
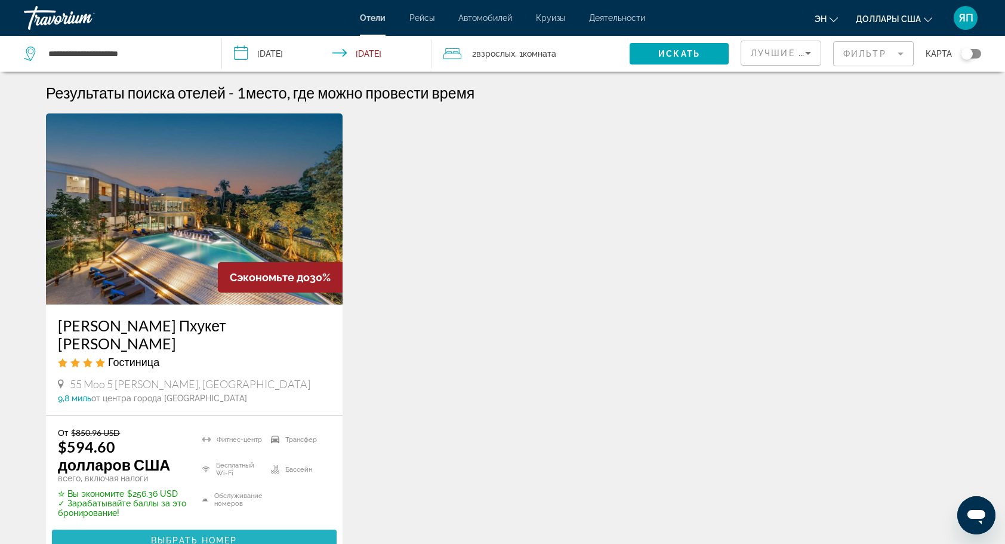
click at [161, 535] on span "Выбрать номер" at bounding box center [194, 540] width 86 height 10
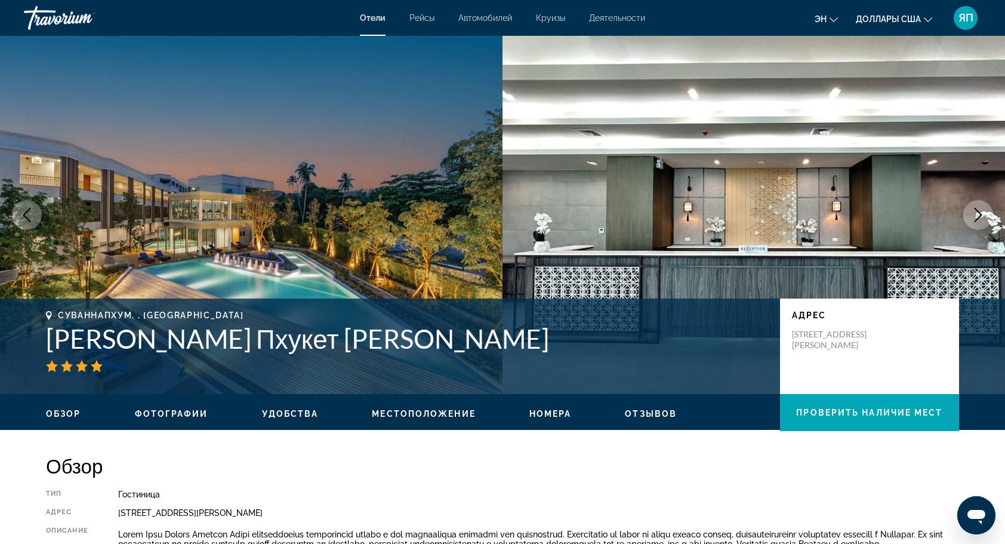
click at [907, 197] on img "Основное содержание" at bounding box center [754, 215] width 503 height 358
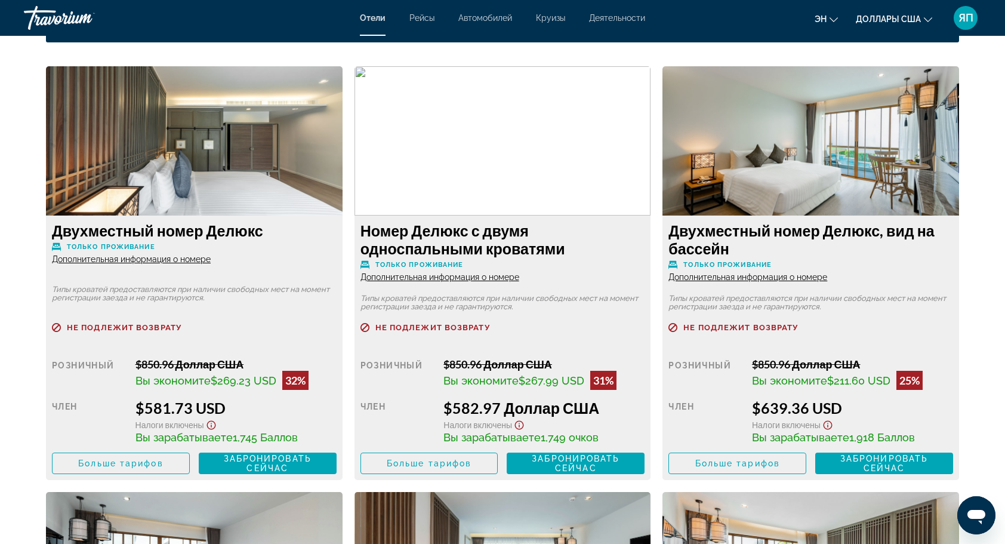
scroll to position [1647, 0]
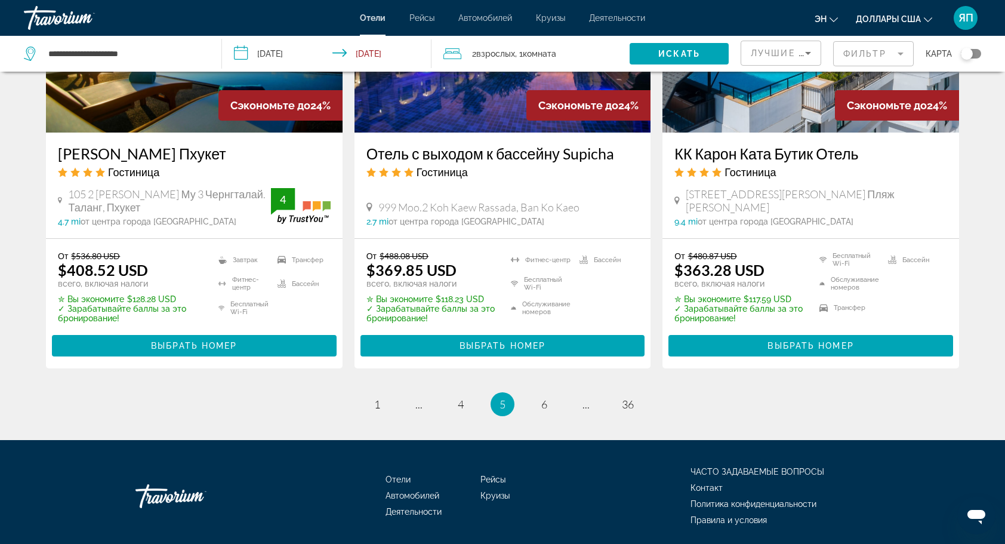
scroll to position [1627, 0]
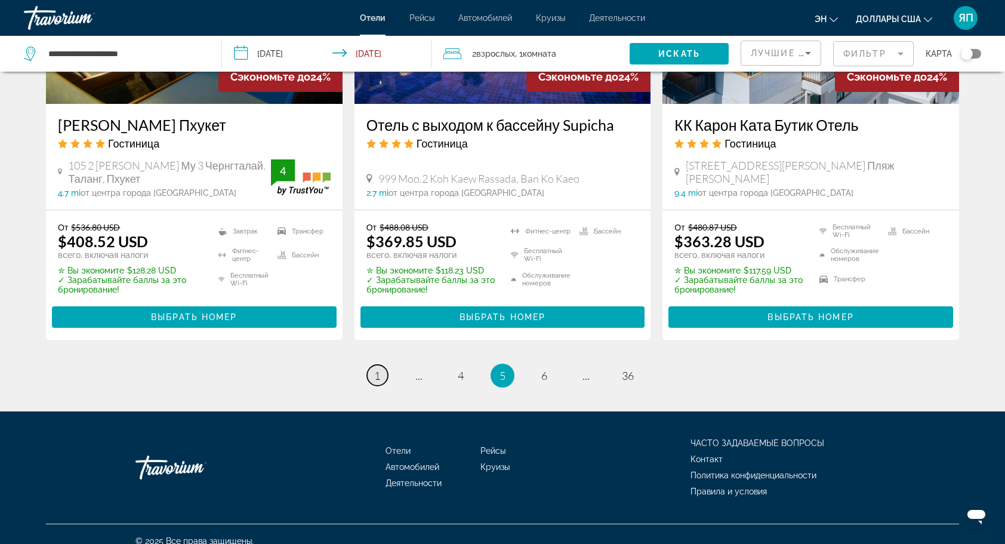
click at [379, 369] on span "1" at bounding box center [377, 375] width 6 height 13
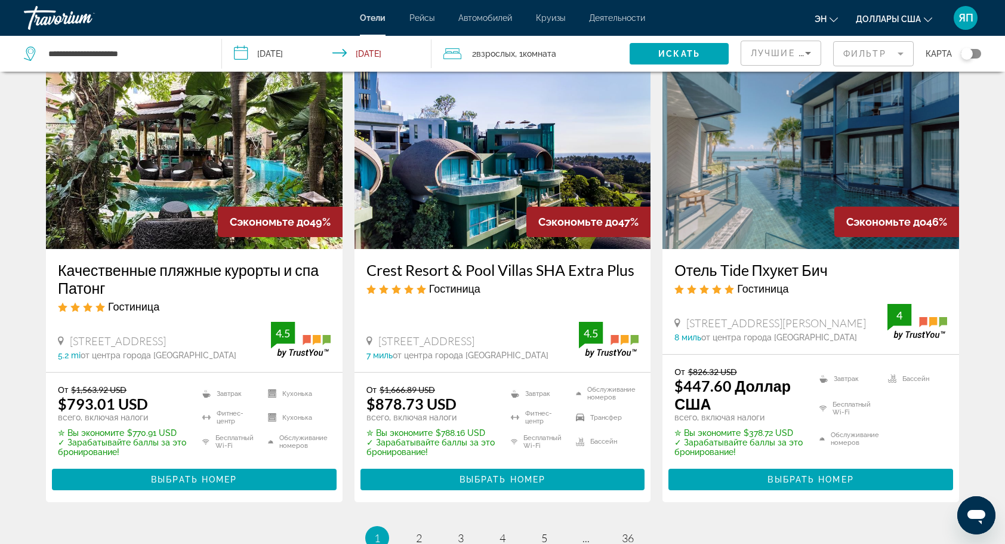
scroll to position [1480, 0]
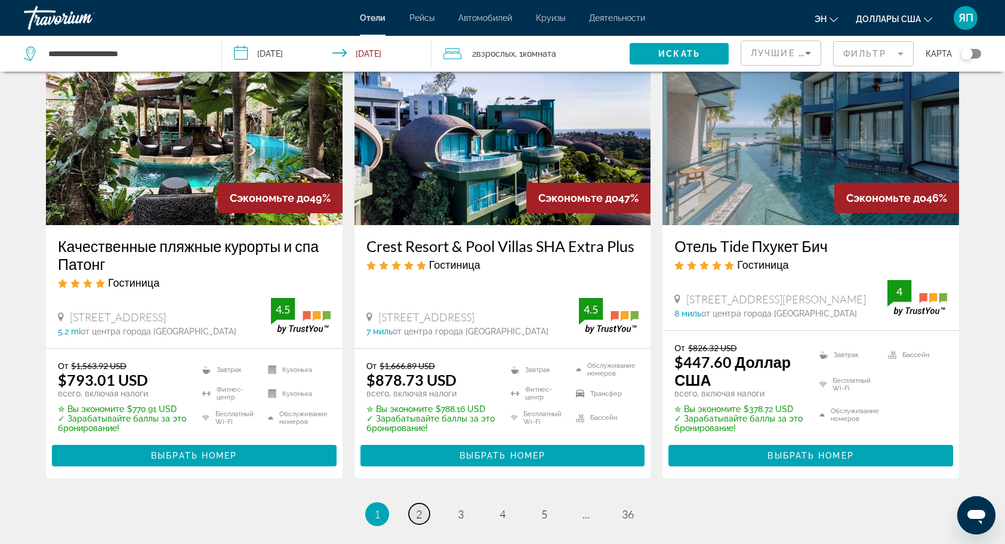
click at [422, 503] on link "страница 2" at bounding box center [419, 513] width 21 height 21
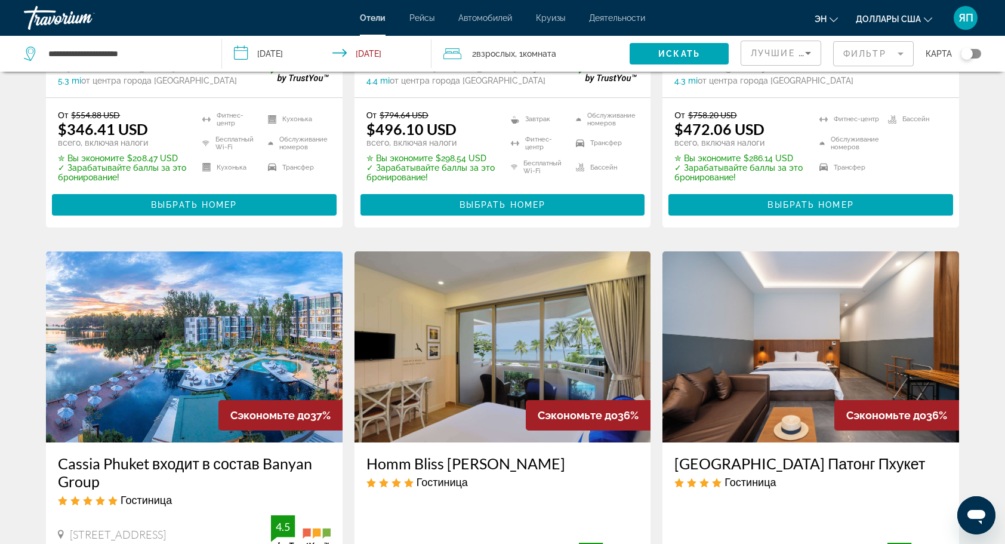
scroll to position [1271, 0]
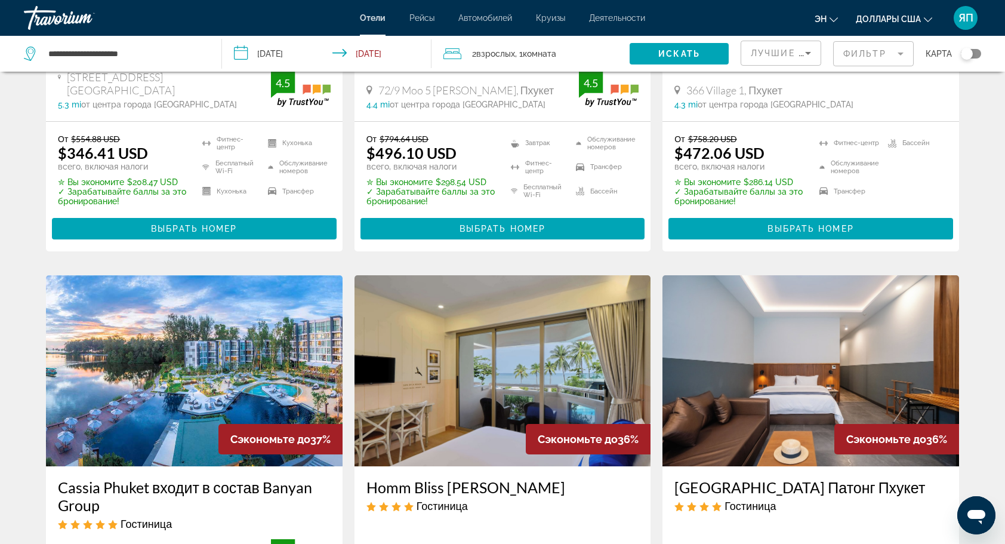
click at [877, 47] on mat-form-field "Фильтр" at bounding box center [873, 53] width 81 height 25
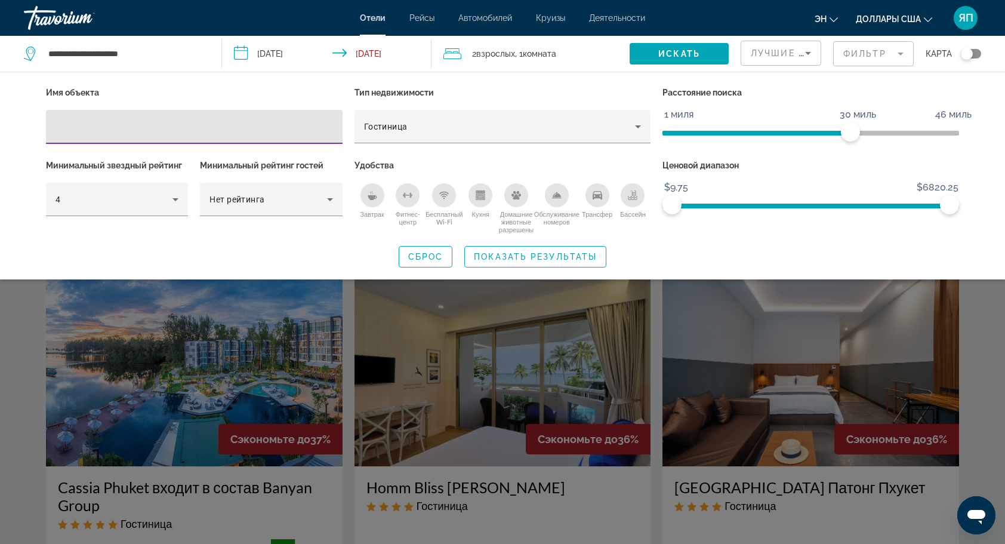
click at [178, 125] on input "Фильтры отелей" at bounding box center [195, 127] width 278 height 14
click at [134, 125] on input "Фильтры отелей" at bounding box center [195, 127] width 278 height 14
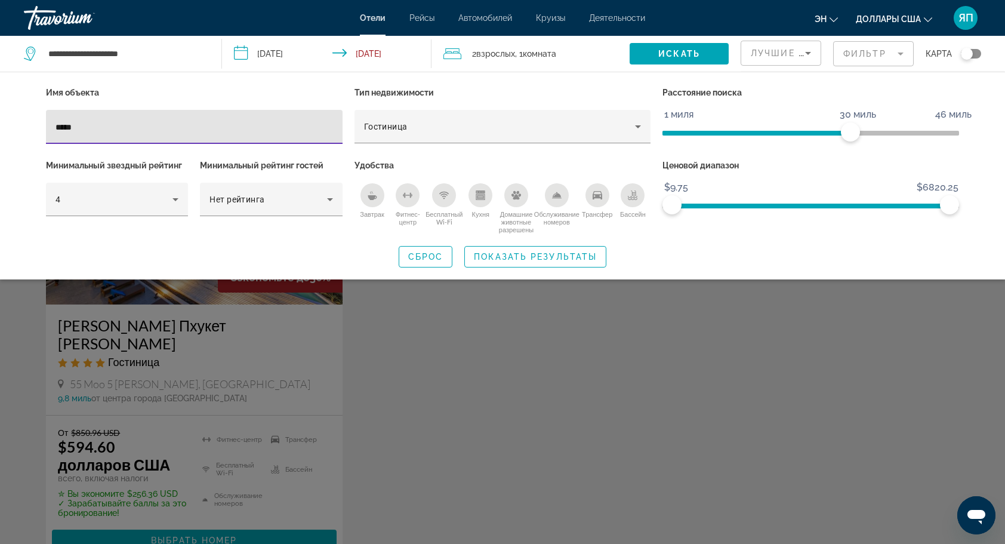
type input "*****"
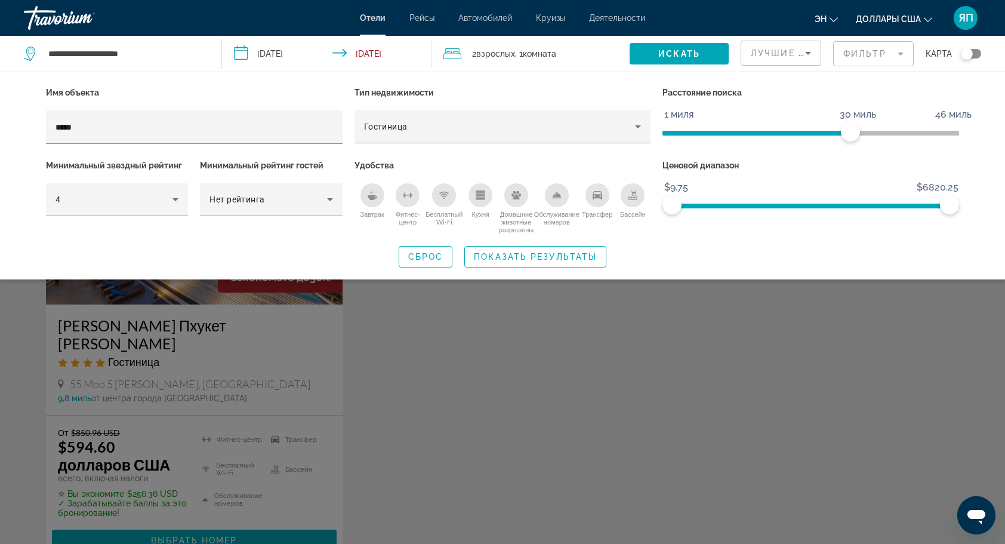
click at [155, 523] on div "Виджет поиска" at bounding box center [502, 361] width 1005 height 365
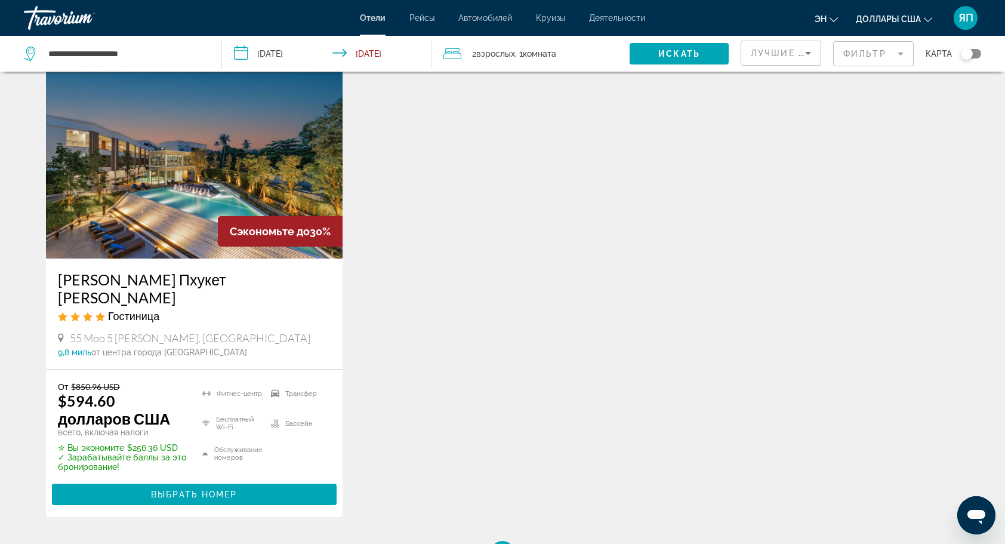
scroll to position [48, 0]
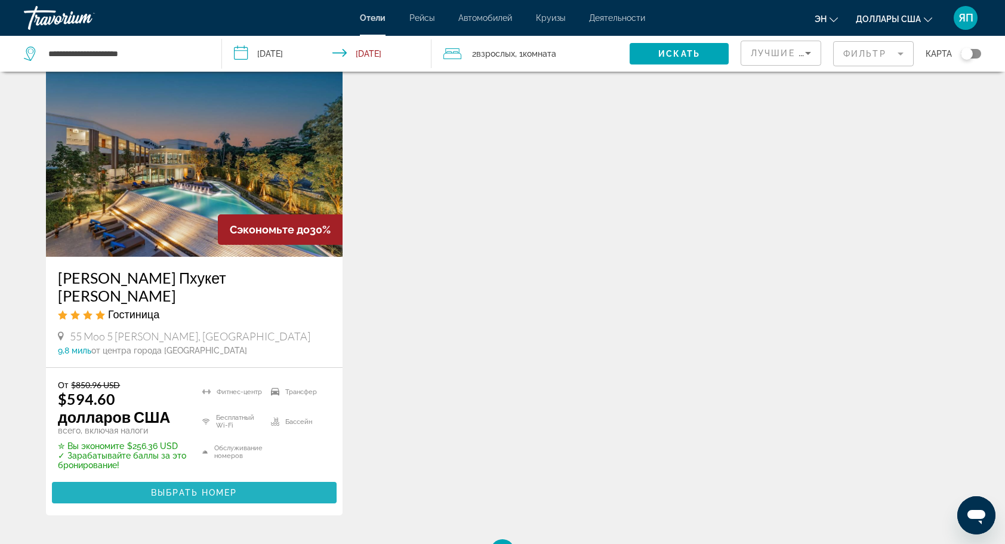
click at [155, 488] on span "Выбрать номер" at bounding box center [194, 493] width 86 height 10
